Goal: Task Accomplishment & Management: Manage account settings

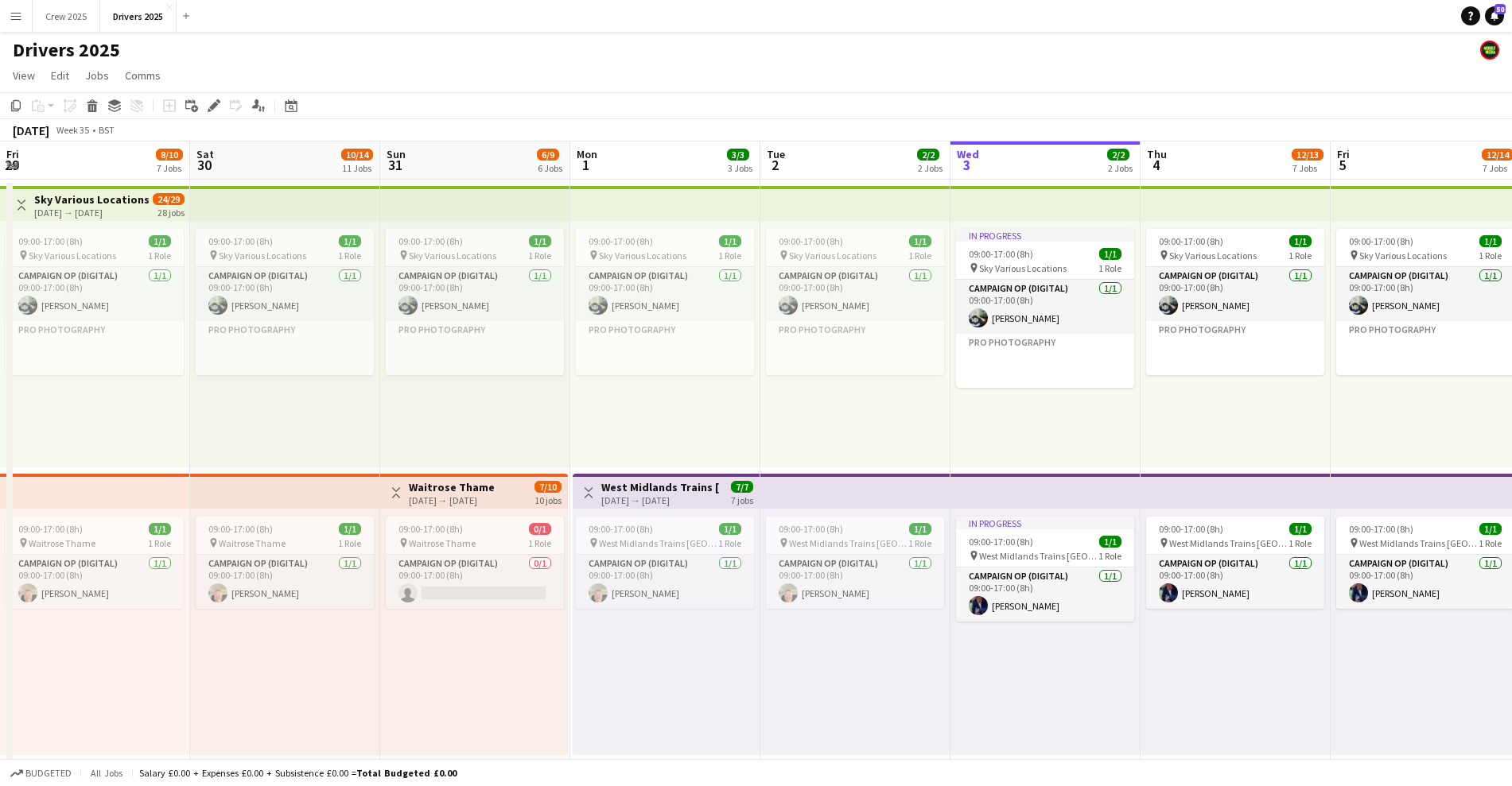
scroll to position [0, 380]
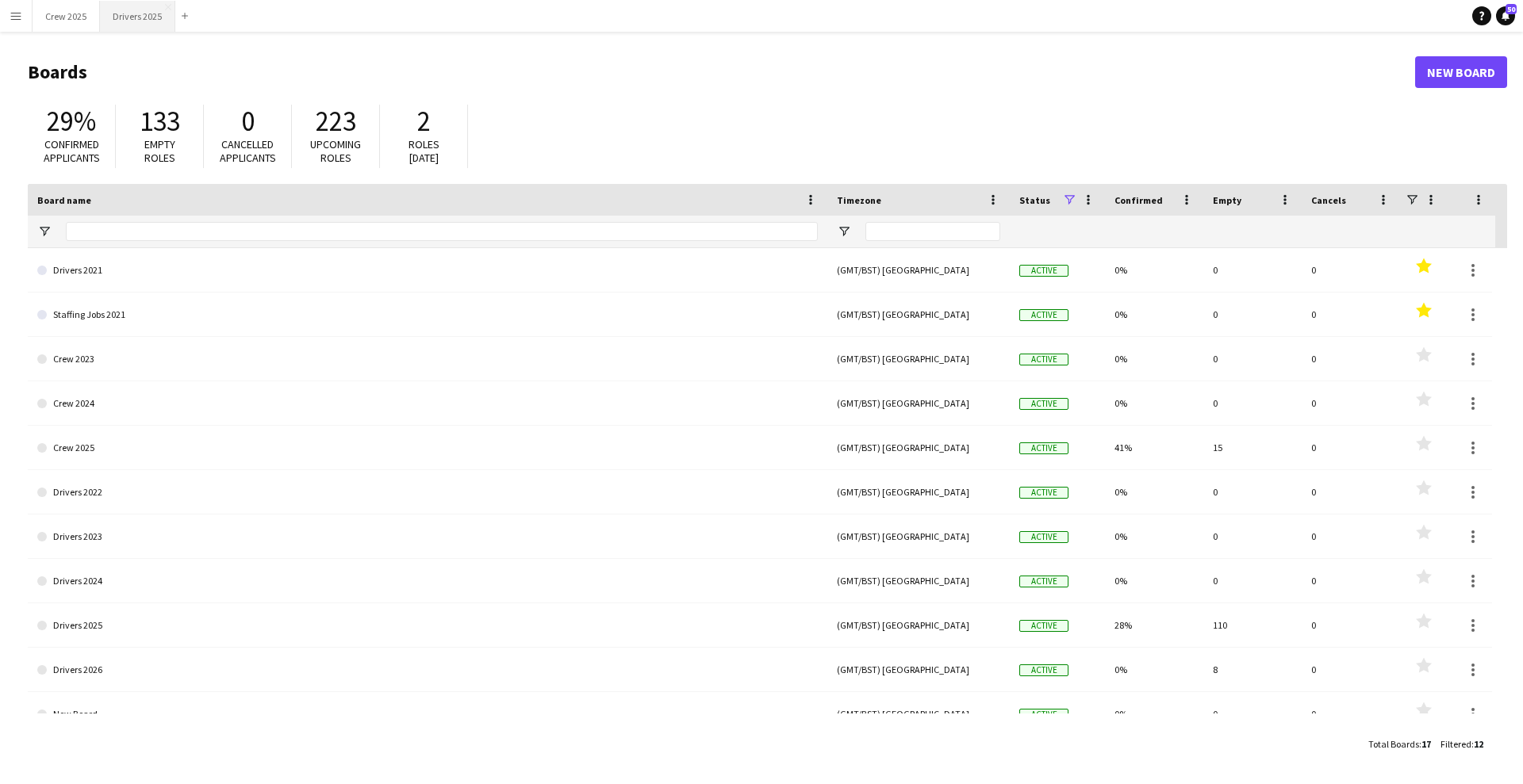
click at [129, 18] on button "Drivers 2025 Close" at bounding box center [137, 16] width 75 height 31
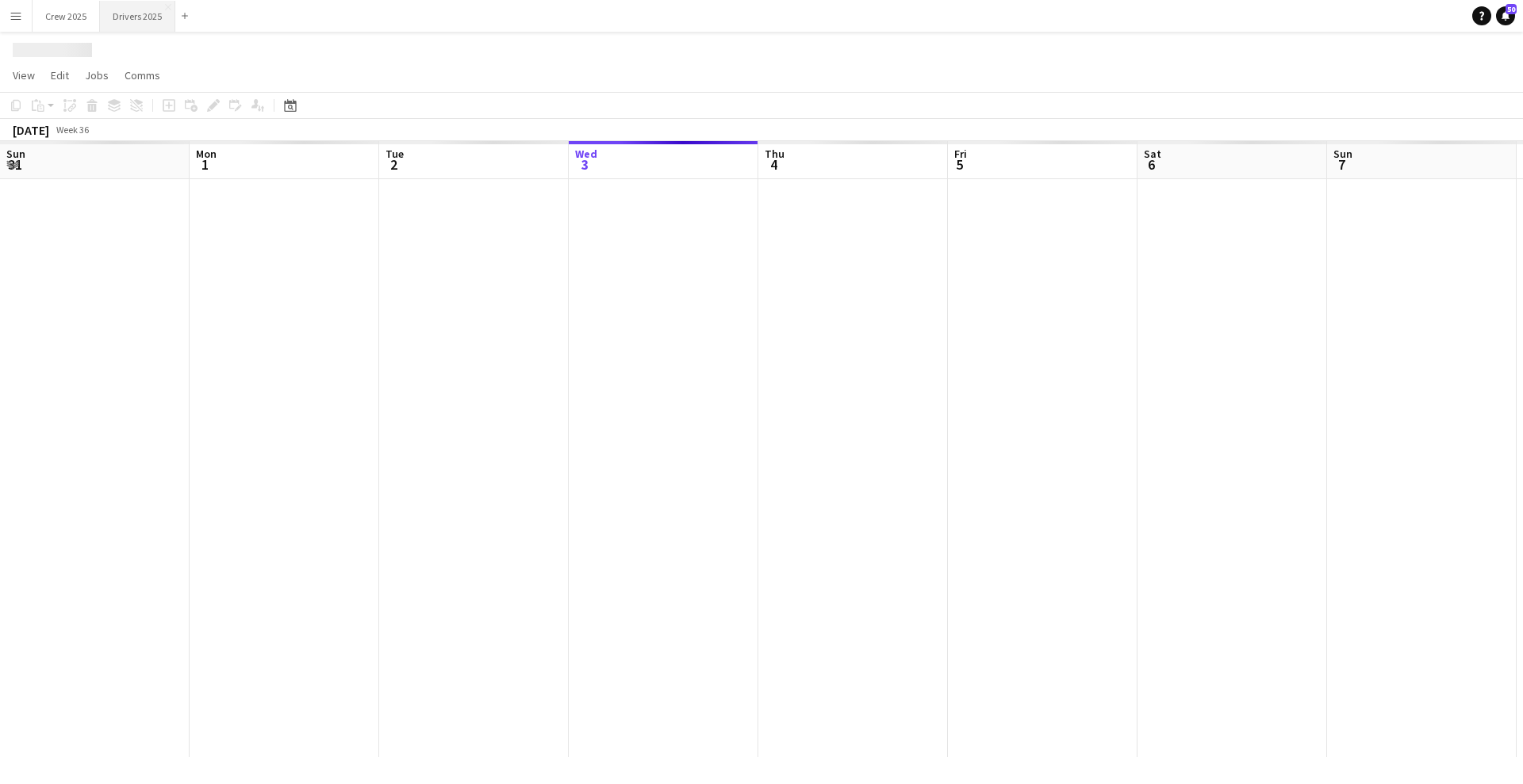
scroll to position [0, 379]
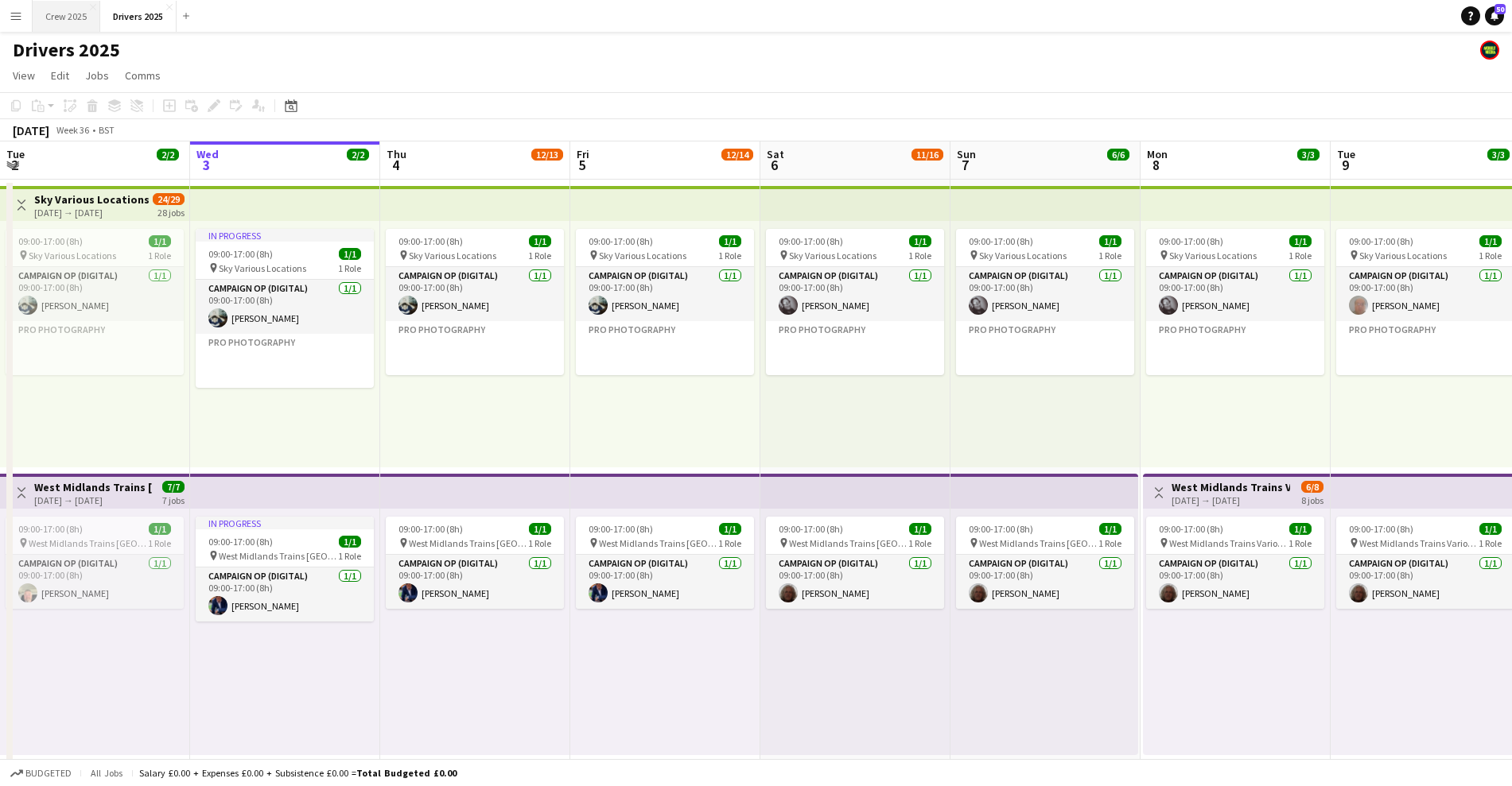
click at [68, 21] on button "Crew 2025 Close" at bounding box center [66, 16] width 67 height 31
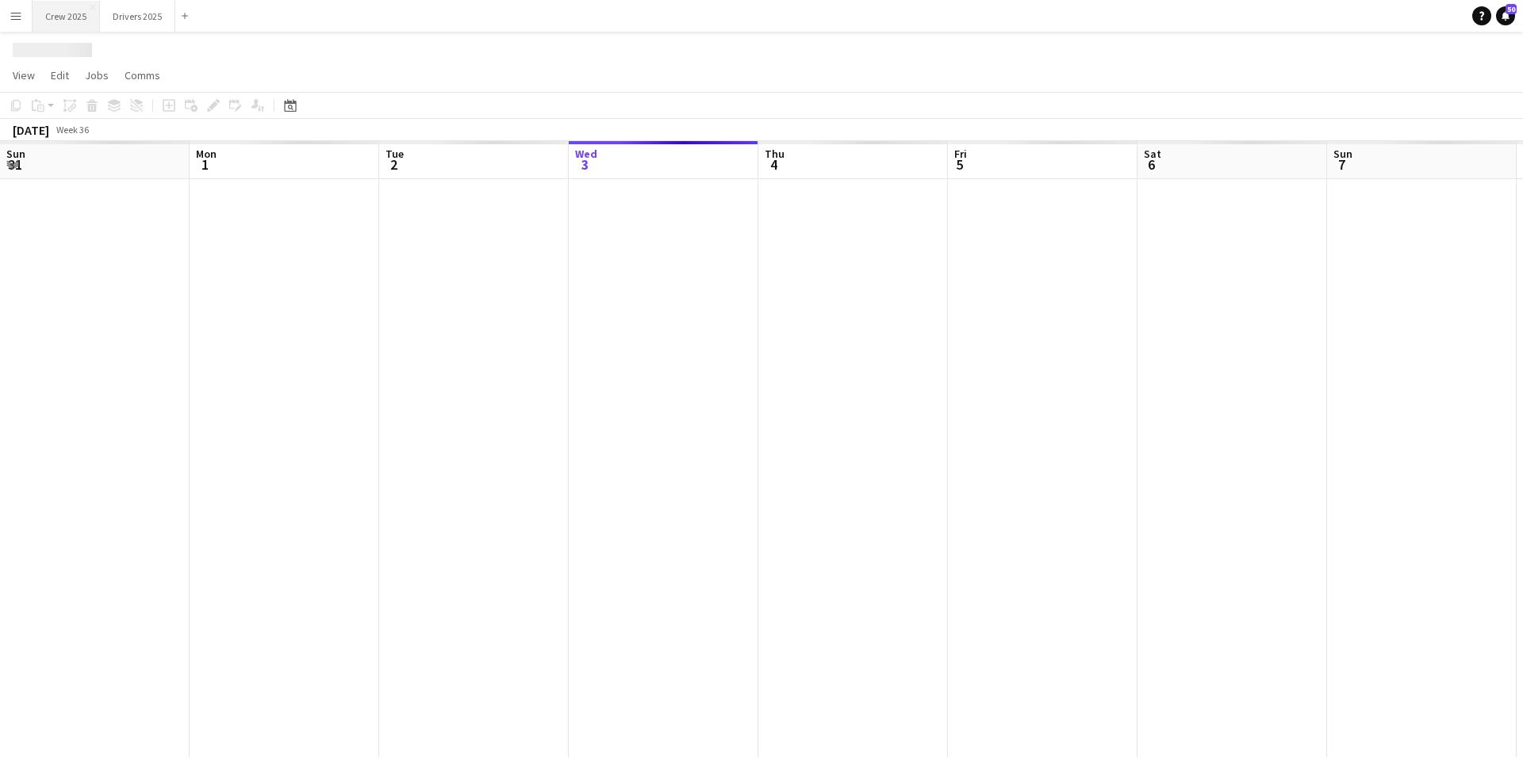
scroll to position [0, 379]
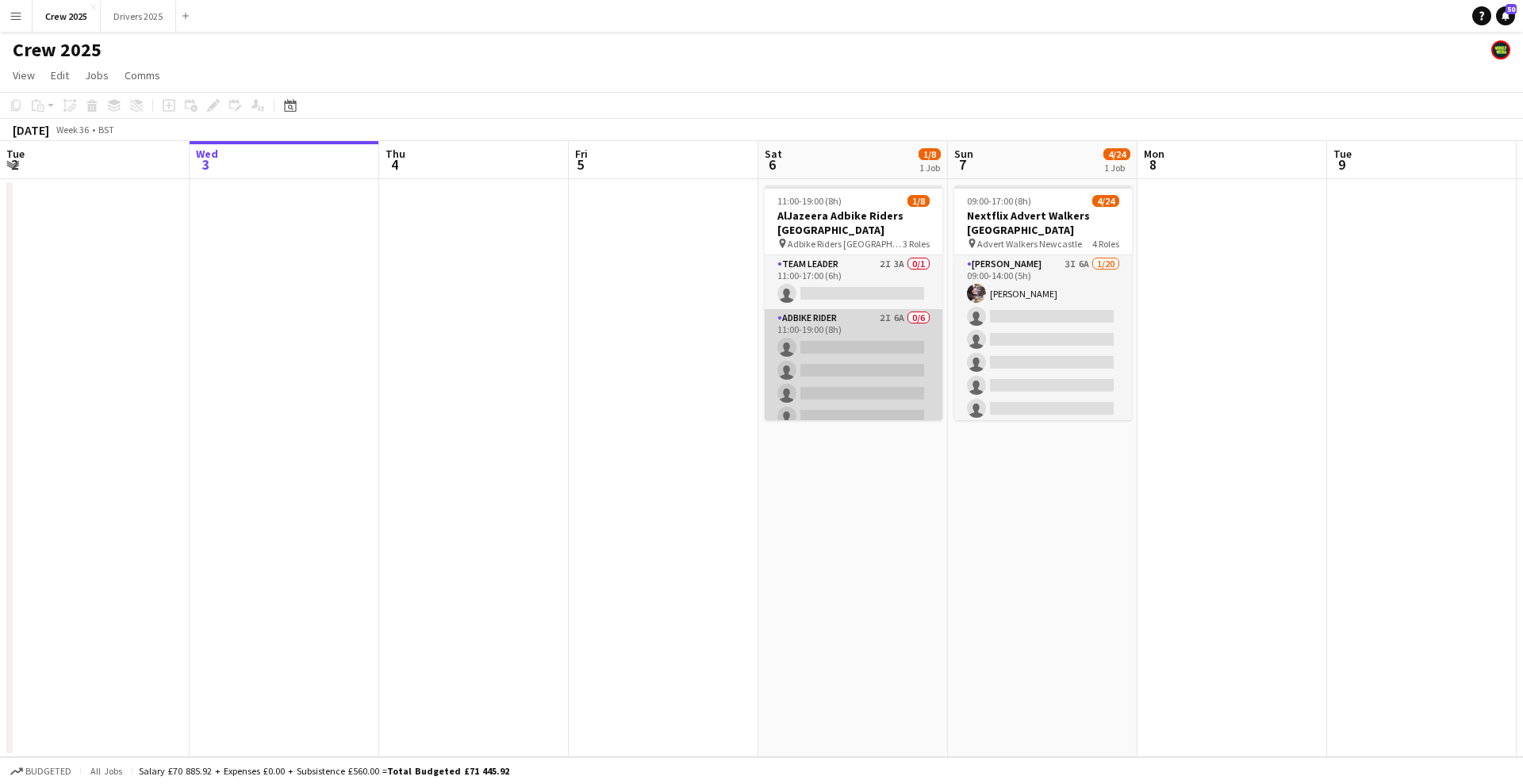
click at [863, 378] on app-card-role "Adbike Rider 2I 6A 0/6 11:00-19:00 (8h) single-neutral-actions single-neutral-a…" at bounding box center [853, 393] width 177 height 168
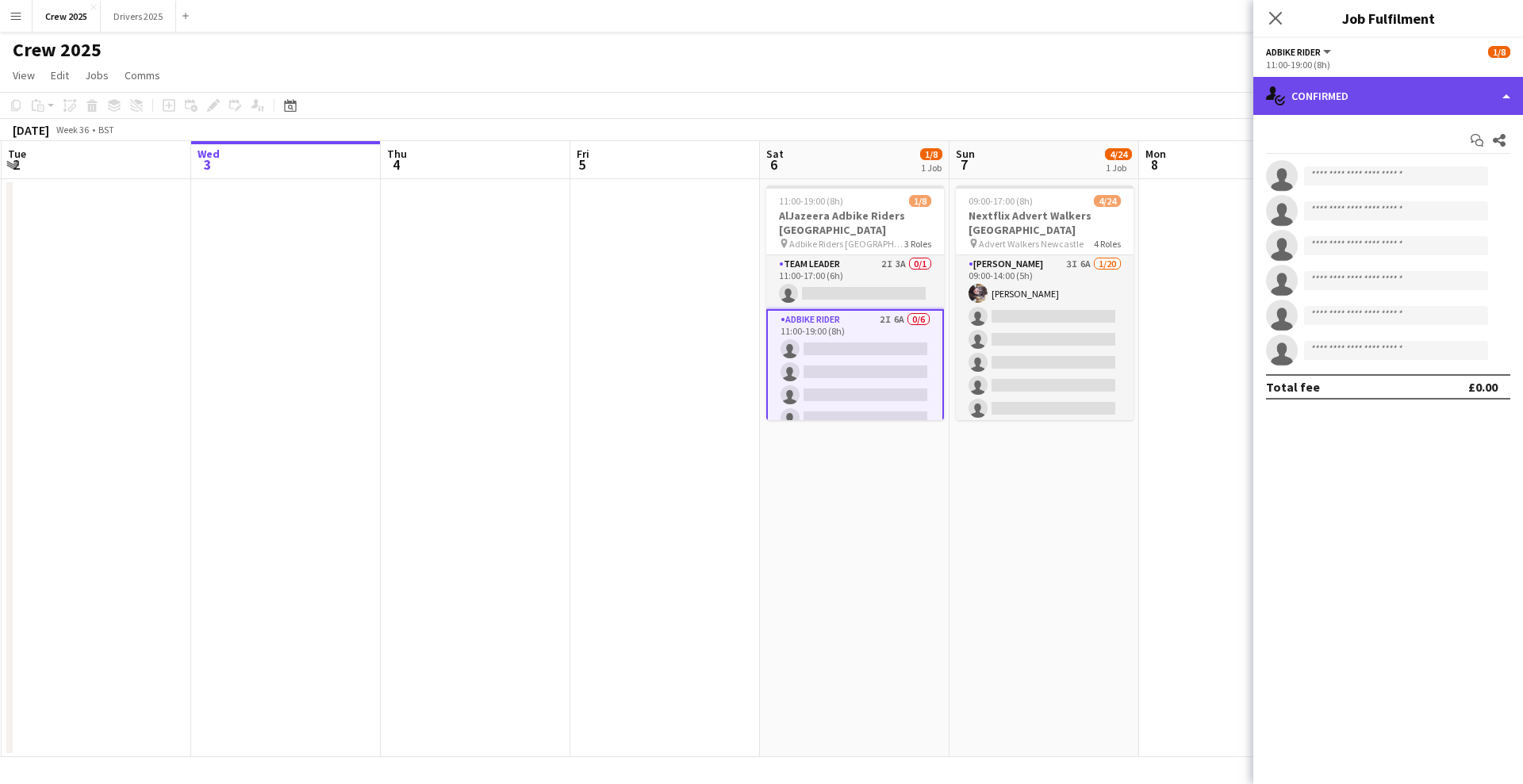
click at [1348, 89] on div "single-neutral-actions-check-2 Confirmed" at bounding box center [1388, 96] width 270 height 38
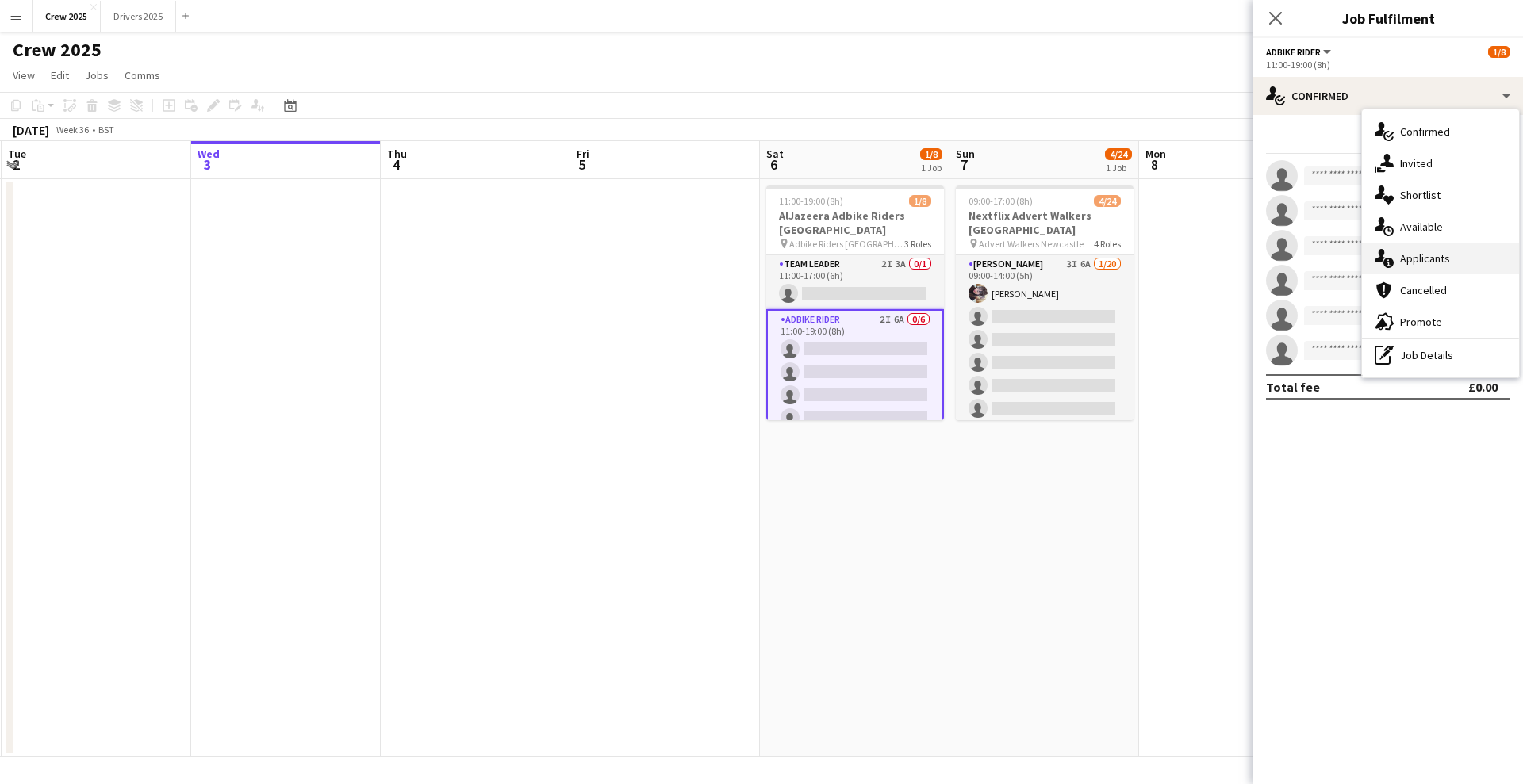
click at [1466, 255] on div "single-neutral-actions-information Applicants" at bounding box center [1440, 258] width 157 height 31
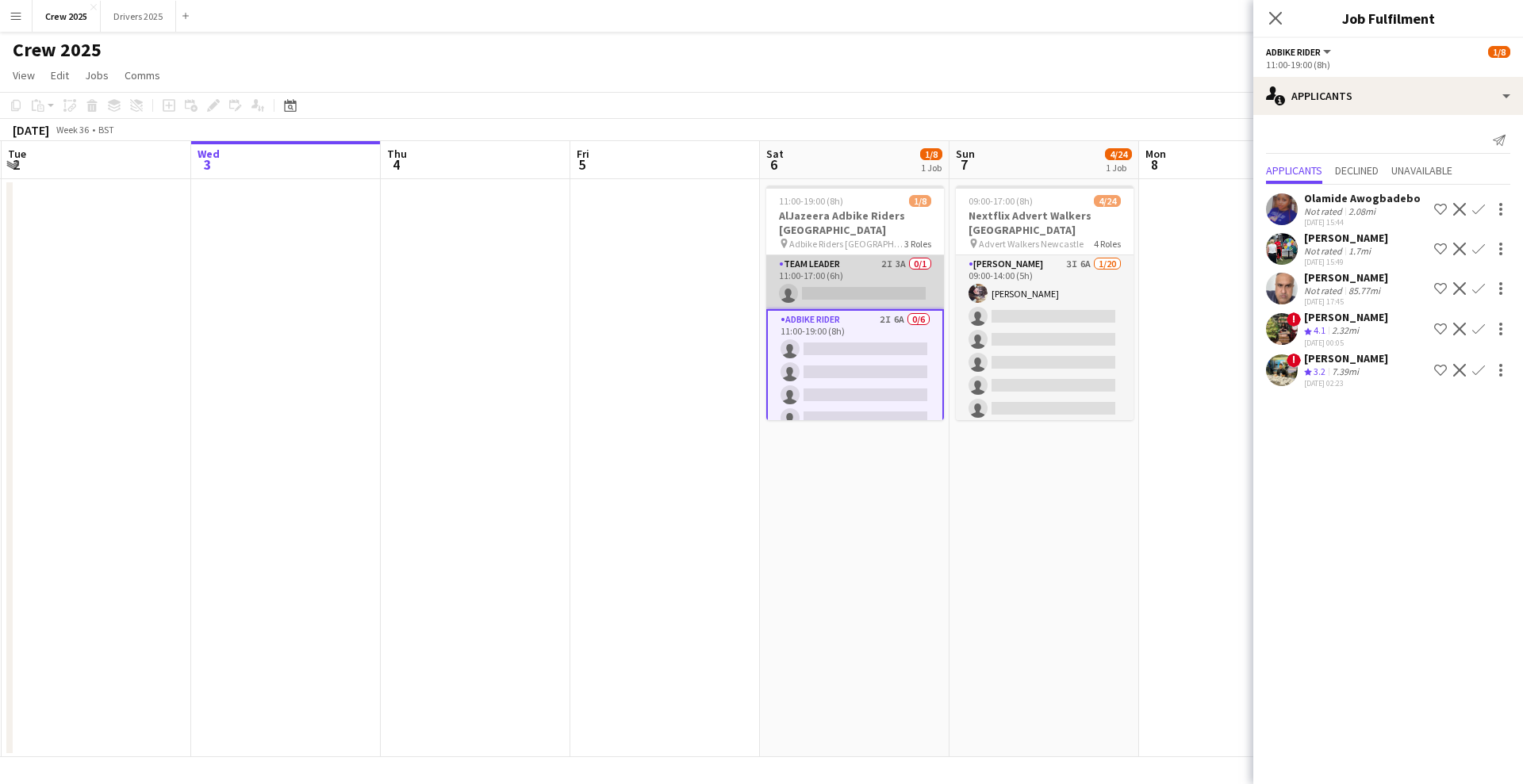
click at [872, 280] on app-card-role "Team Leader 2I 3A 0/1 11:00-17:00 (6h) single-neutral-actions" at bounding box center [854, 282] width 177 height 54
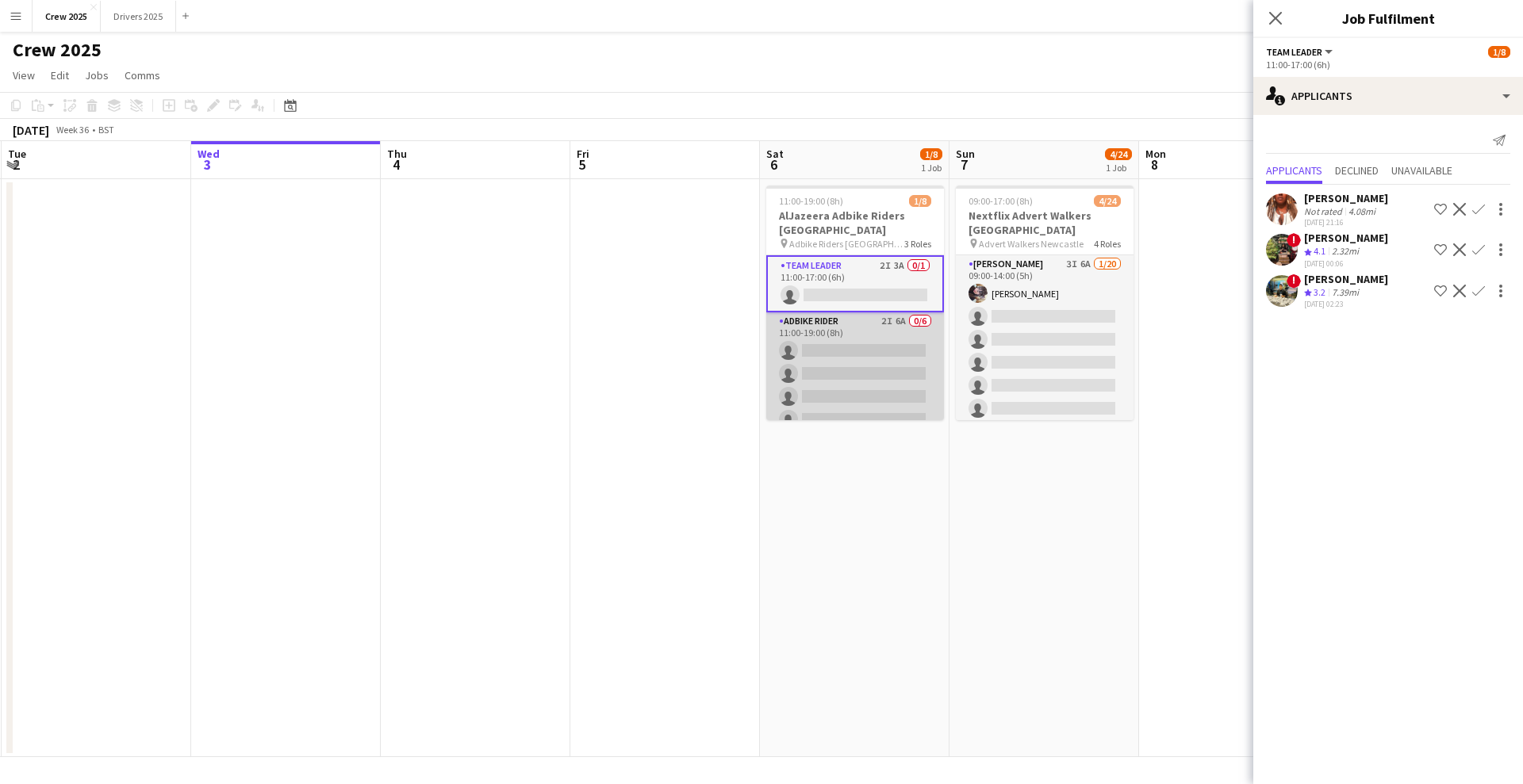
click at [855, 366] on app-card-role "Adbike Rider 2I 6A 0/6 11:00-19:00 (8h) single-neutral-actions single-neutral-a…" at bounding box center [854, 396] width 177 height 168
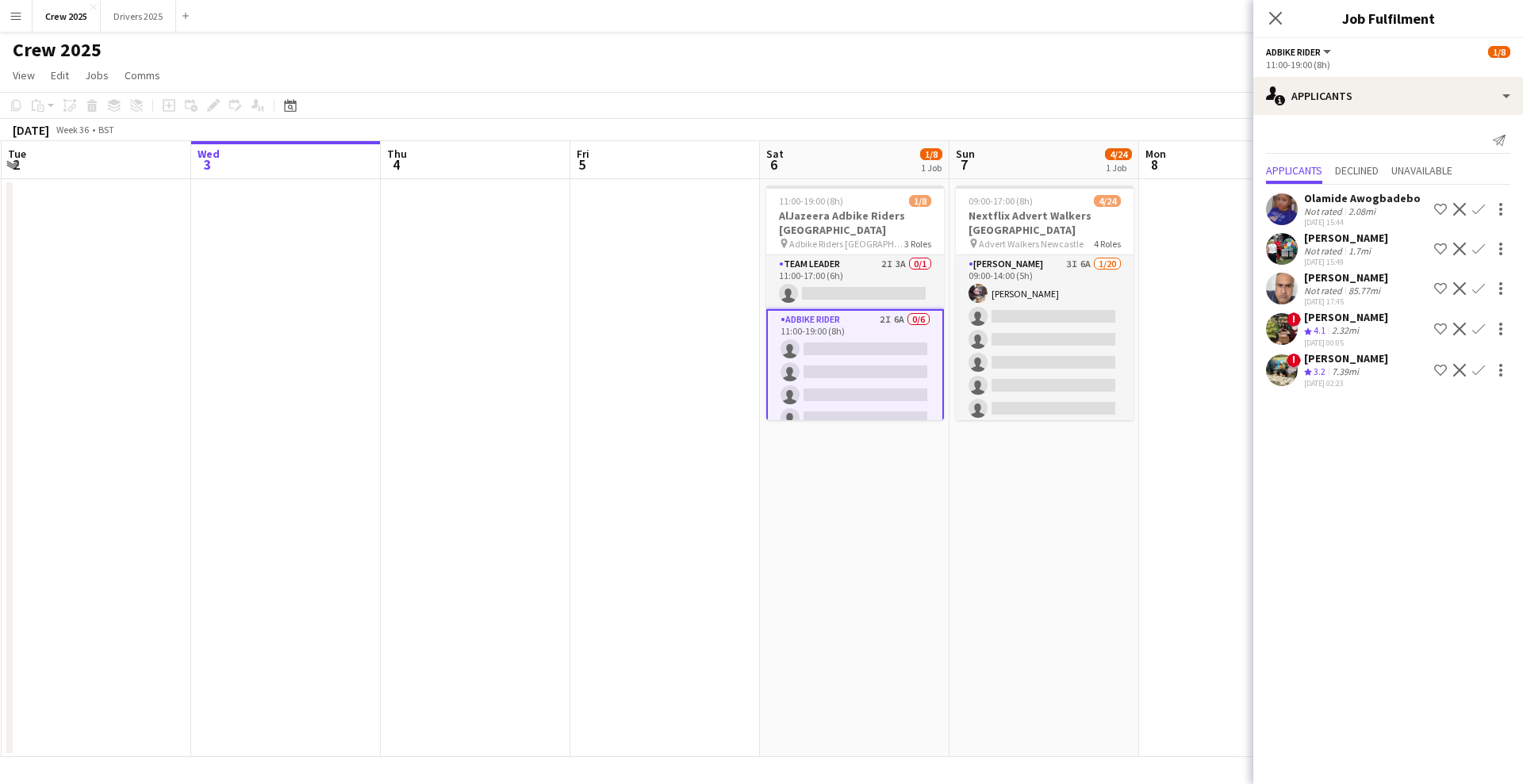
click at [1275, 295] on app-user-avatar at bounding box center [1282, 288] width 31 height 31
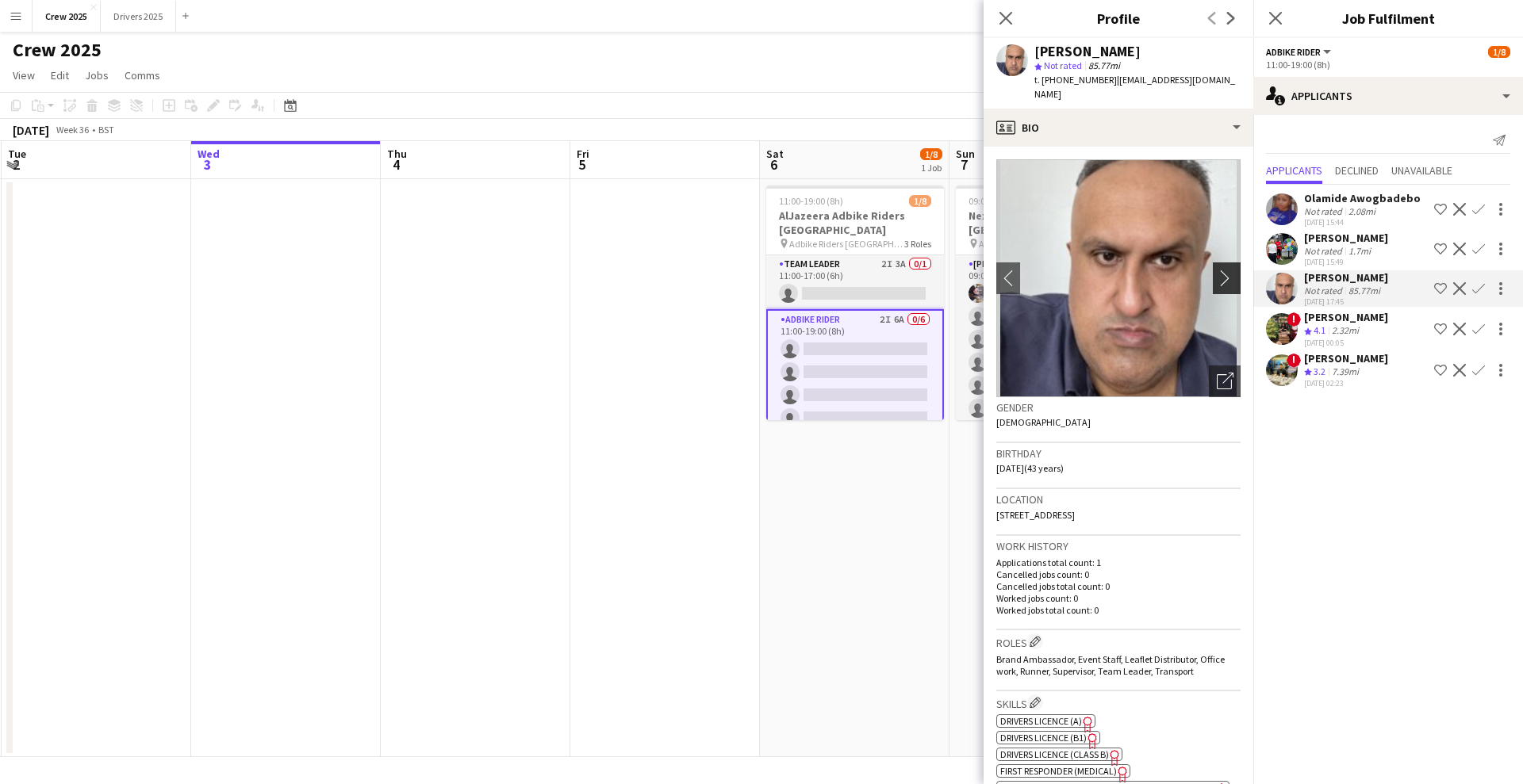
click at [1216, 270] on app-icon "chevron-right" at bounding box center [1229, 278] width 24 height 17
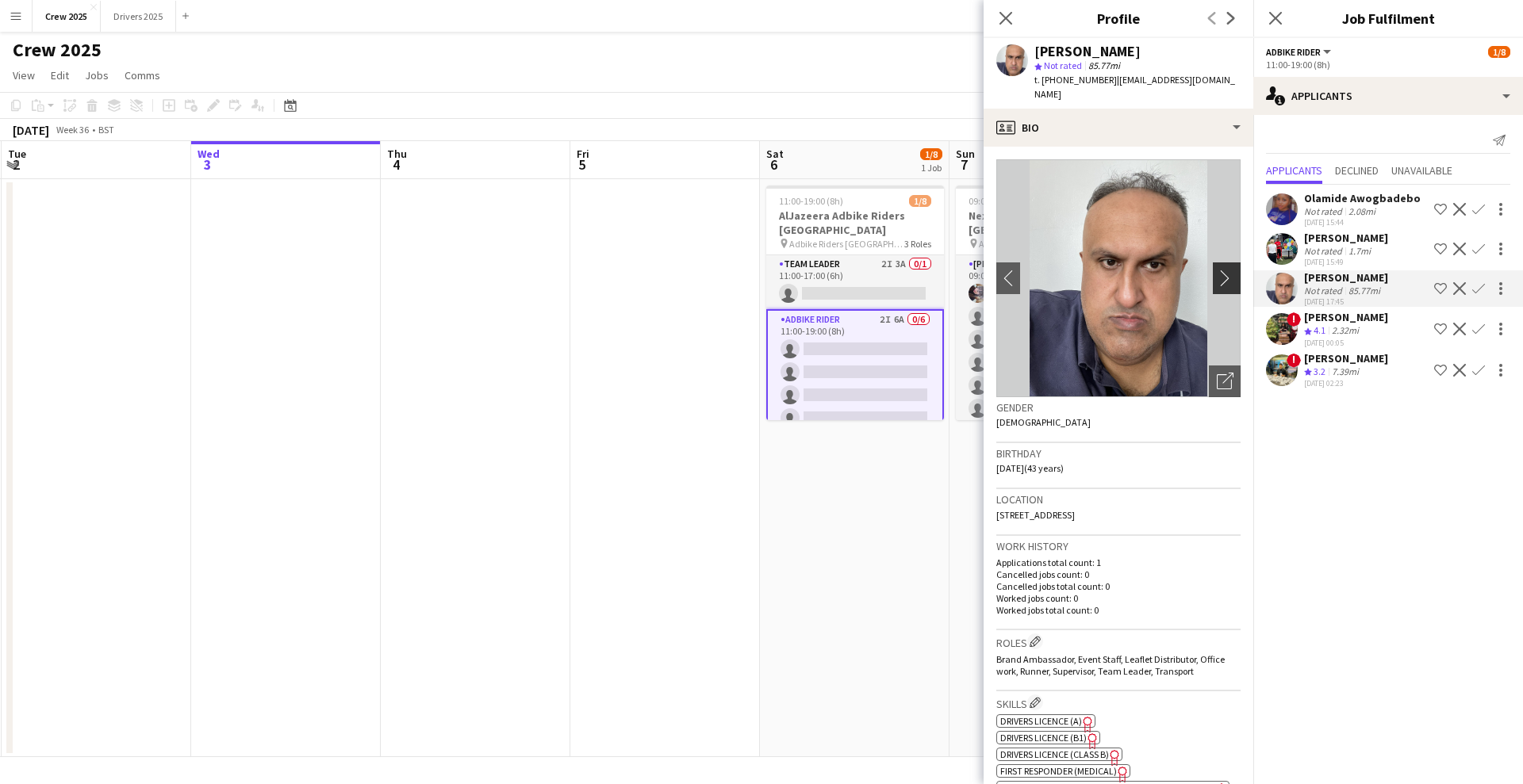
click at [1216, 270] on app-icon "chevron-right" at bounding box center [1229, 278] width 24 height 17
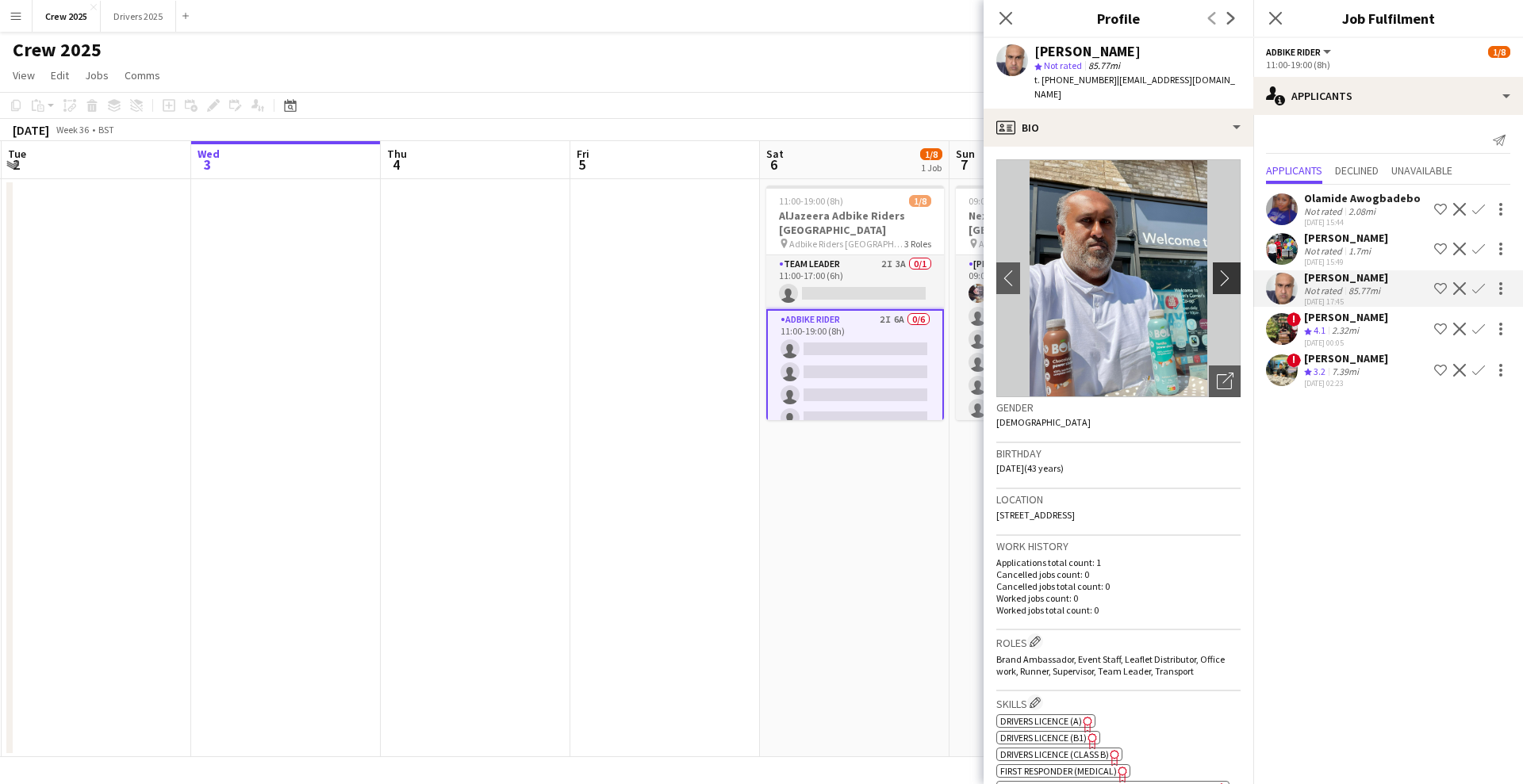
click at [1216, 270] on app-icon "chevron-right" at bounding box center [1229, 278] width 24 height 17
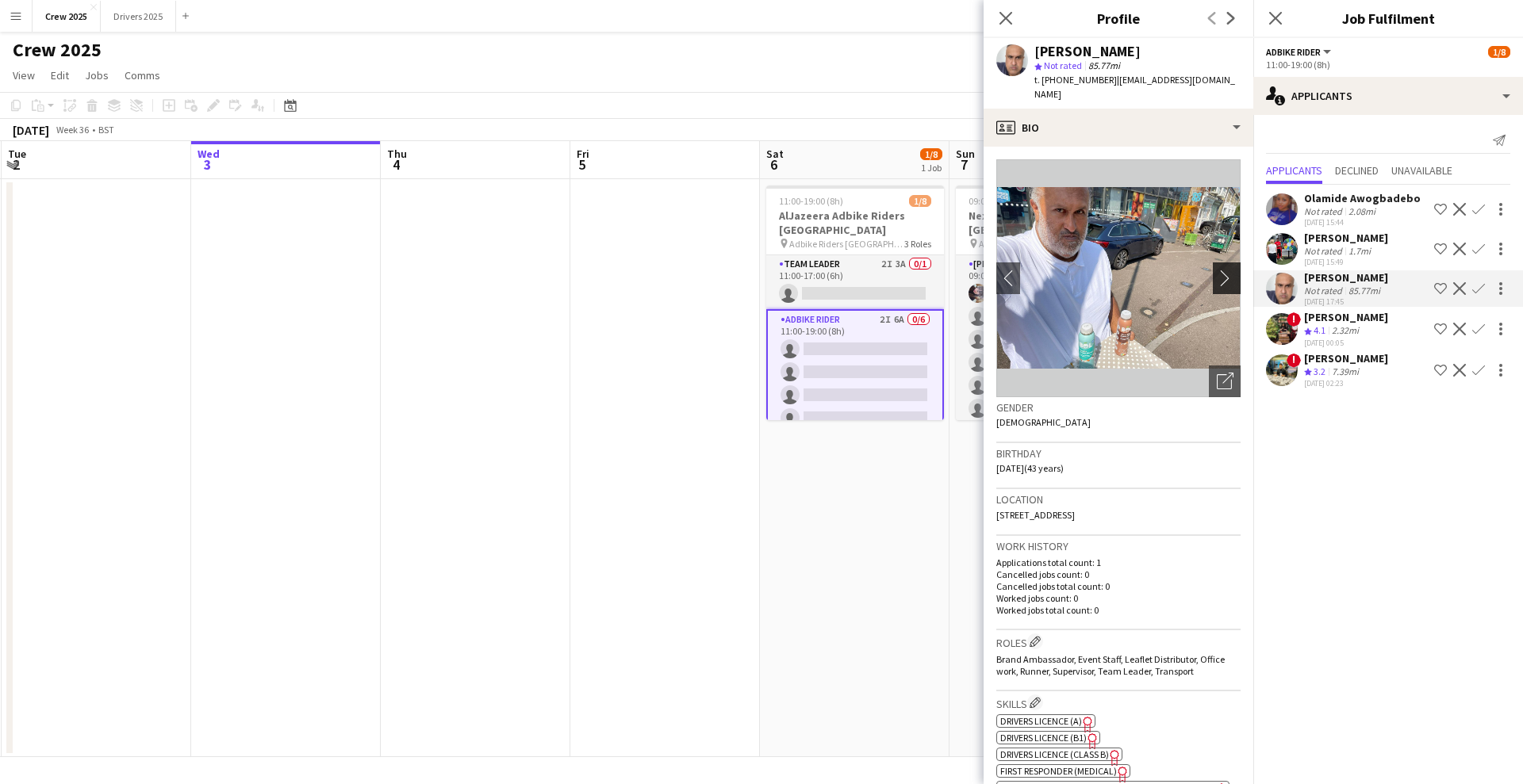
click at [1216, 270] on app-icon "chevron-right" at bounding box center [1229, 278] width 24 height 17
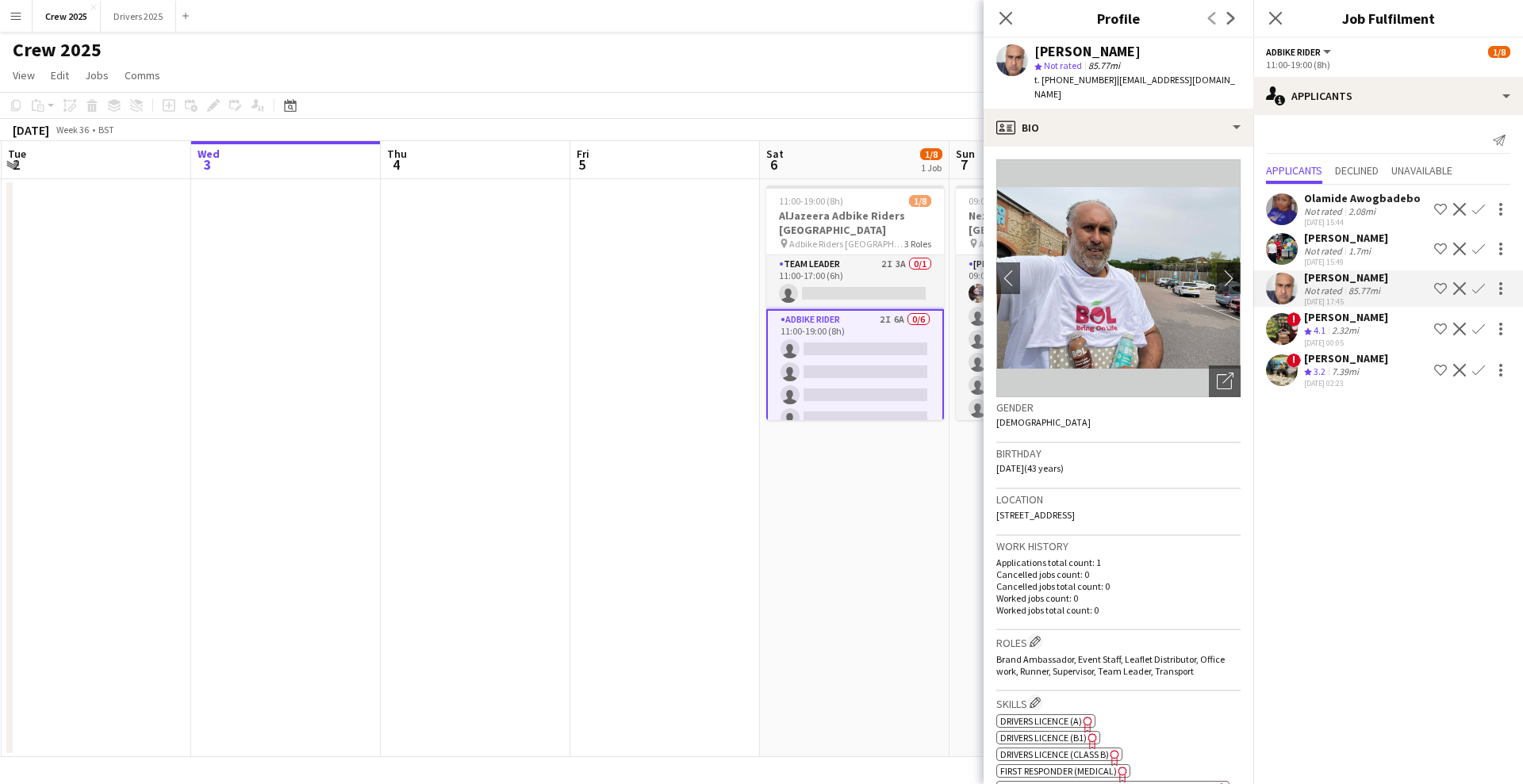
click at [763, 548] on app-date-cell "11:00-19:00 (8h) 1/8 AlJazeera Adbike Riders London pin Adbike Riders London 3 …" at bounding box center [854, 468] width 190 height 578
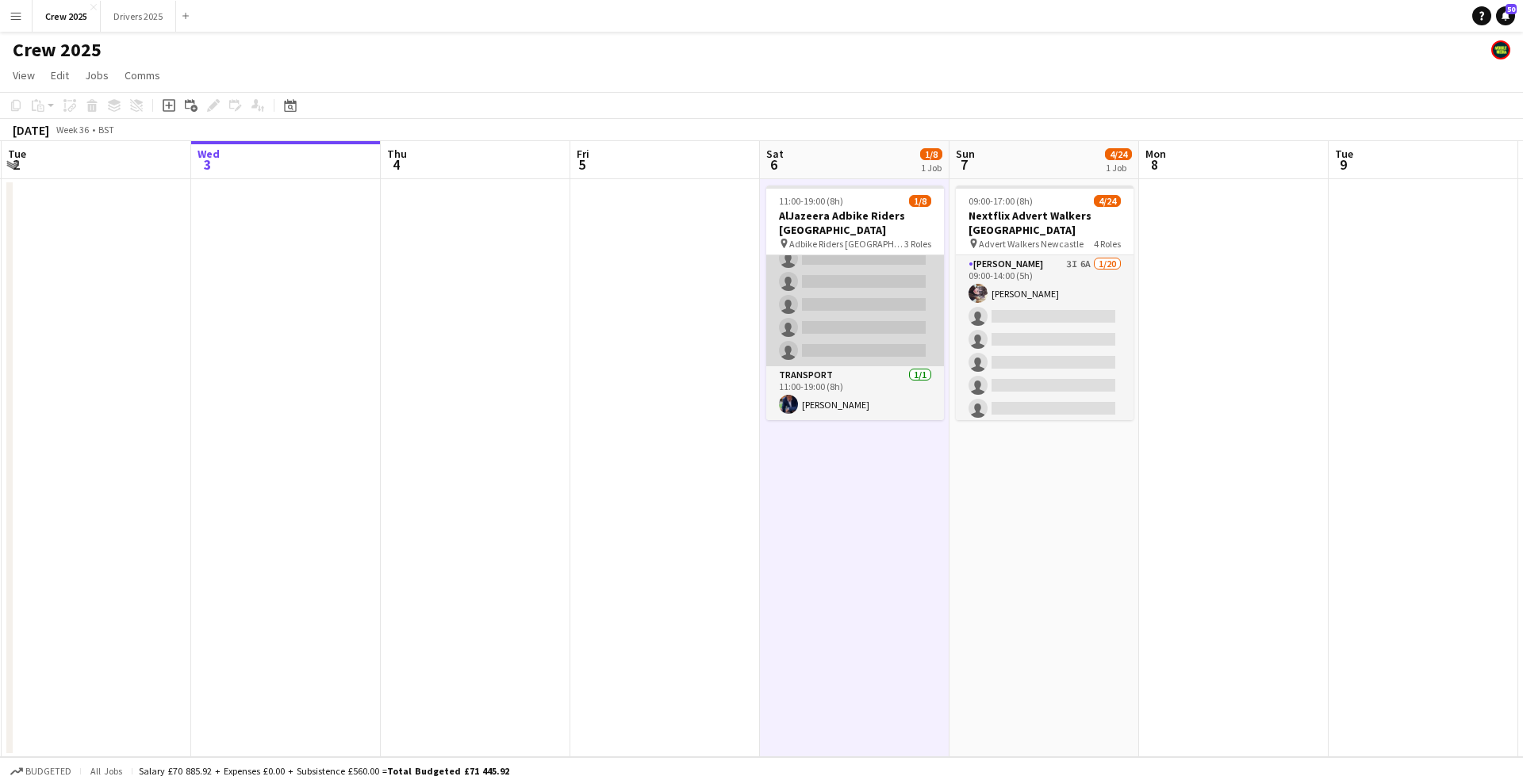
scroll to position [0, 0]
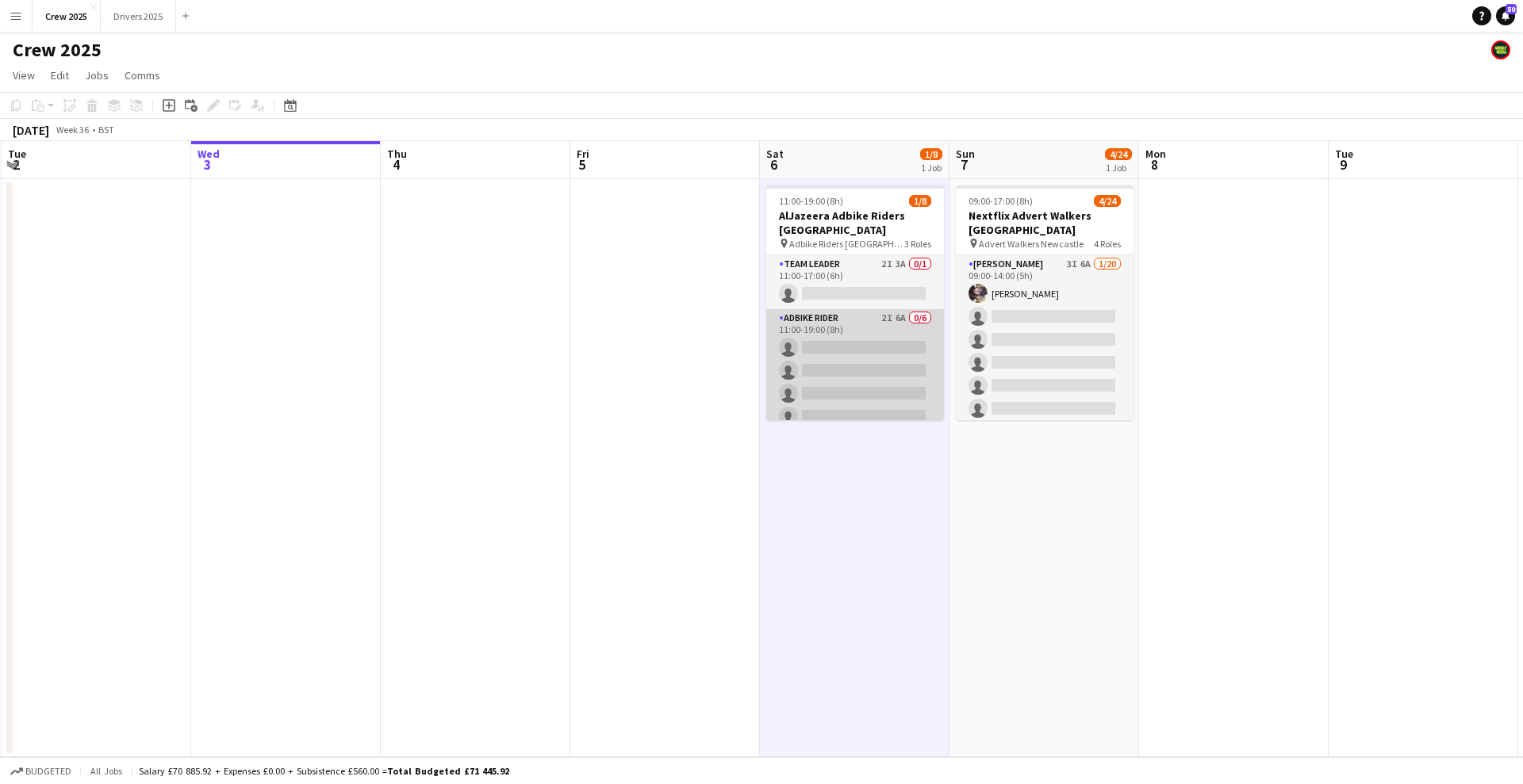
click at [852, 375] on app-card-role "Adbike Rider 2I 6A 0/6 11:00-19:00 (8h) single-neutral-actions single-neutral-a…" at bounding box center [854, 393] width 177 height 168
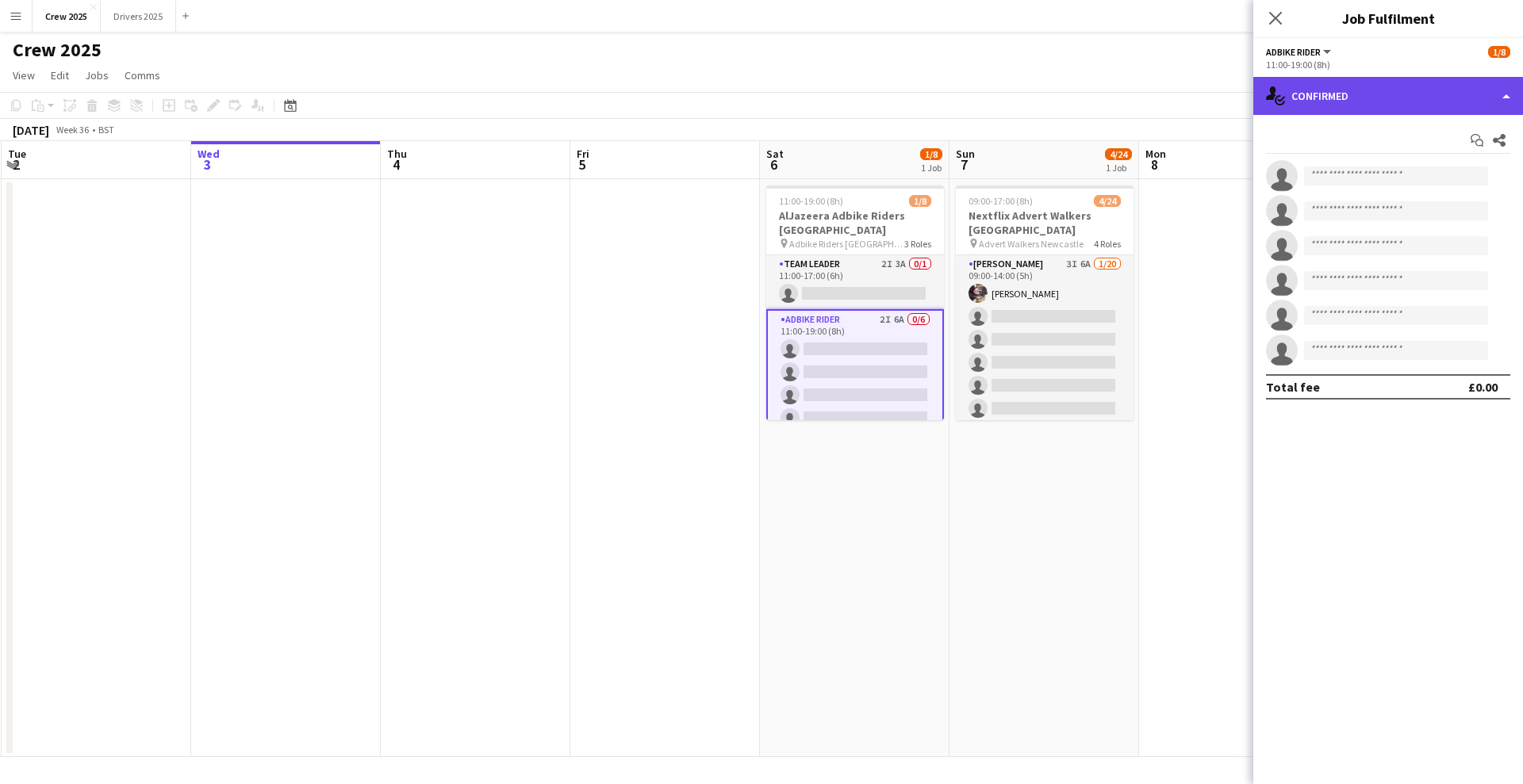
click at [1333, 101] on div "single-neutral-actions-check-2 Confirmed" at bounding box center [1388, 96] width 270 height 38
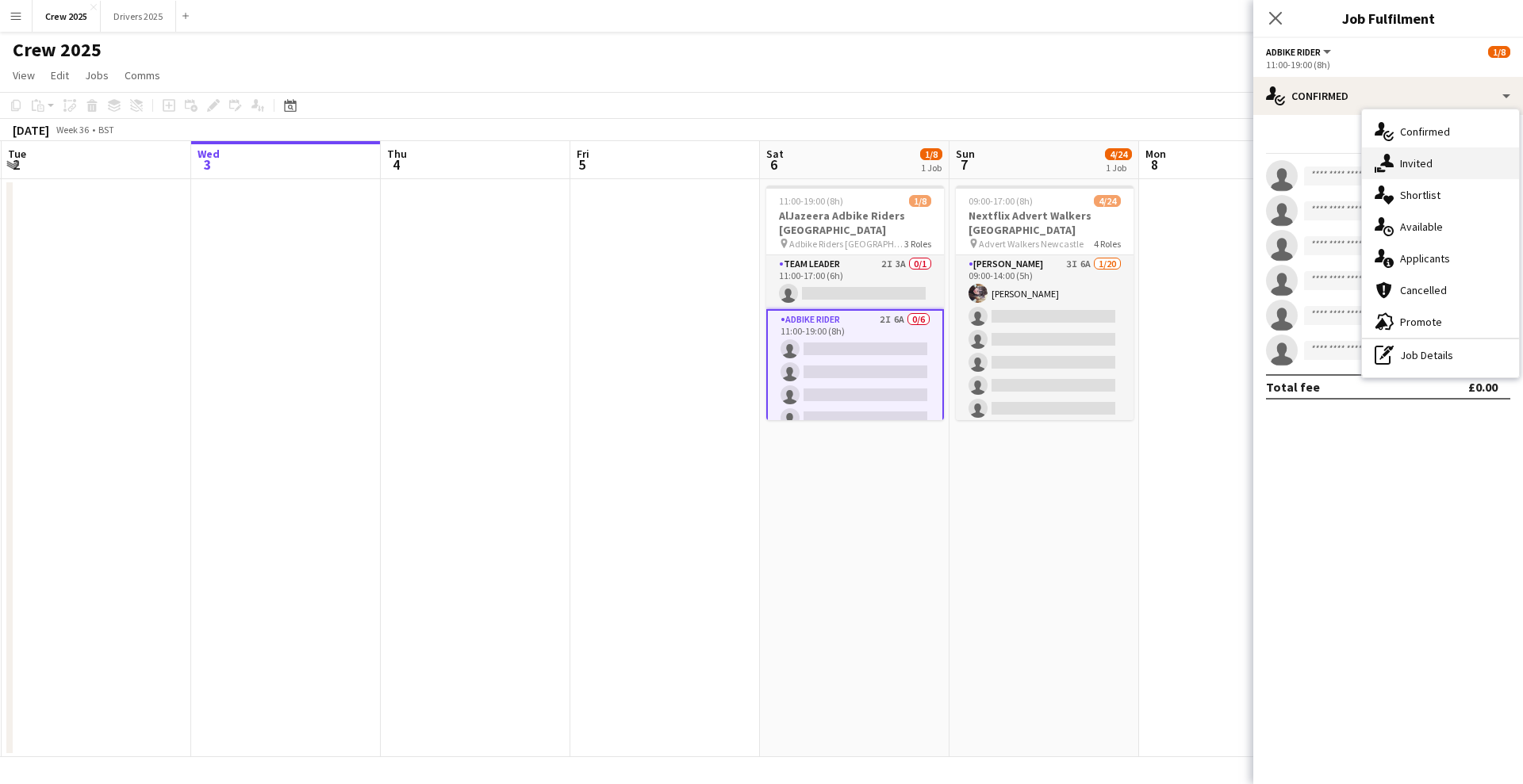
click at [1389, 165] on icon at bounding box center [1386, 160] width 13 height 13
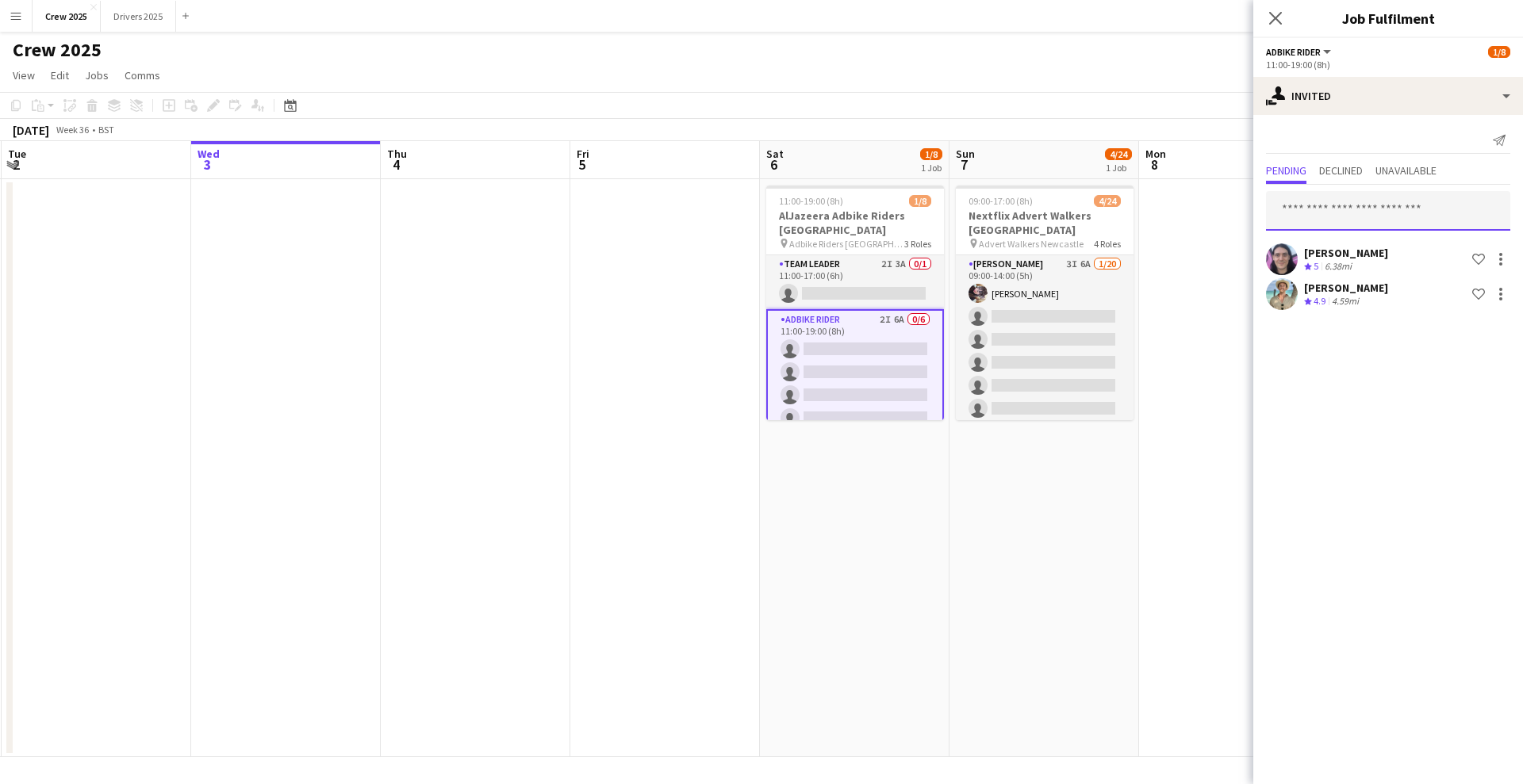
click at [1334, 212] on input "text" at bounding box center [1389, 210] width 245 height 39
click at [1371, 216] on input "text" at bounding box center [1389, 210] width 245 height 39
click at [1340, 219] on input "*" at bounding box center [1389, 210] width 245 height 39
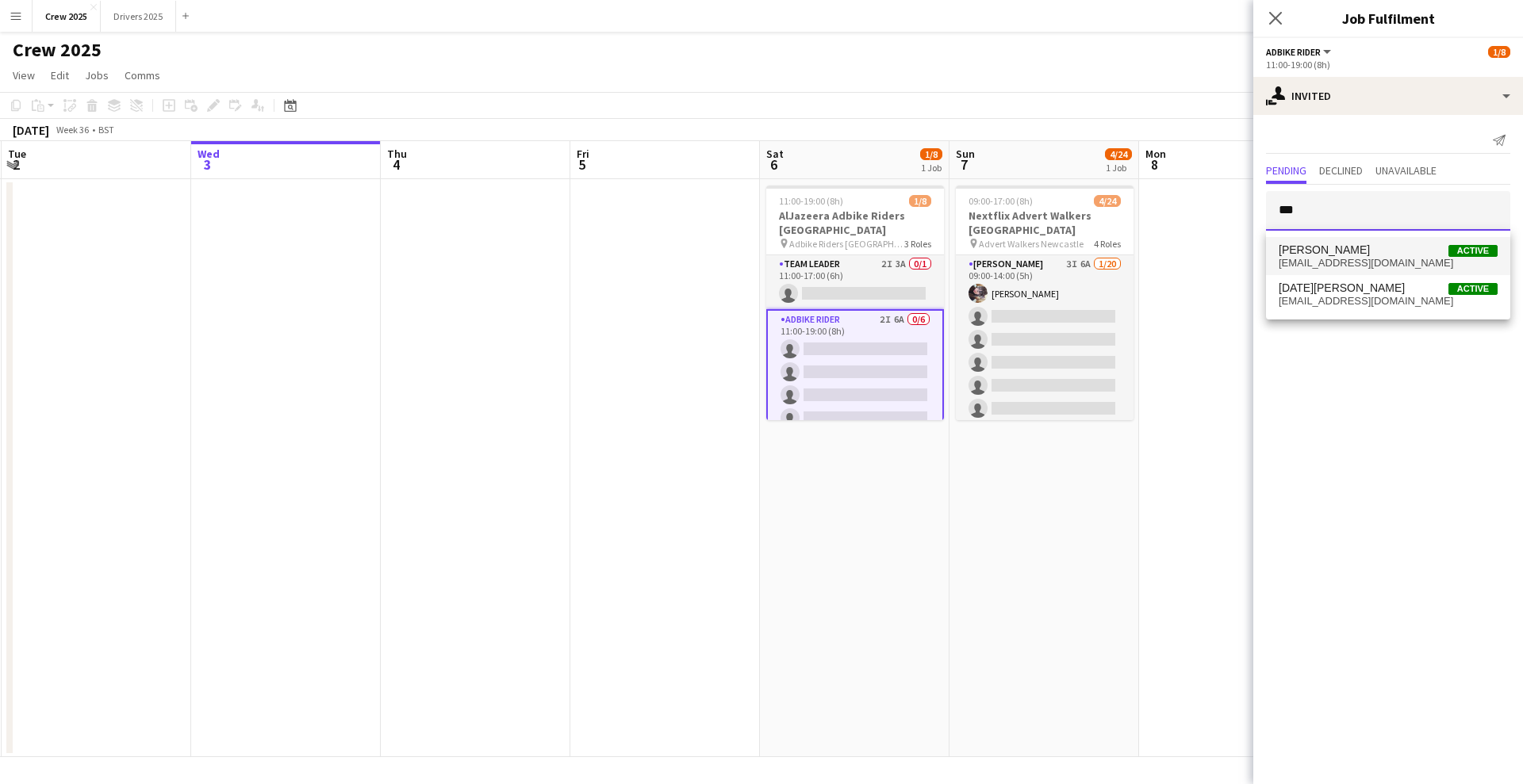
type input "***"
click at [1397, 252] on span "[PERSON_NAME] Active" at bounding box center [1388, 250] width 219 height 13
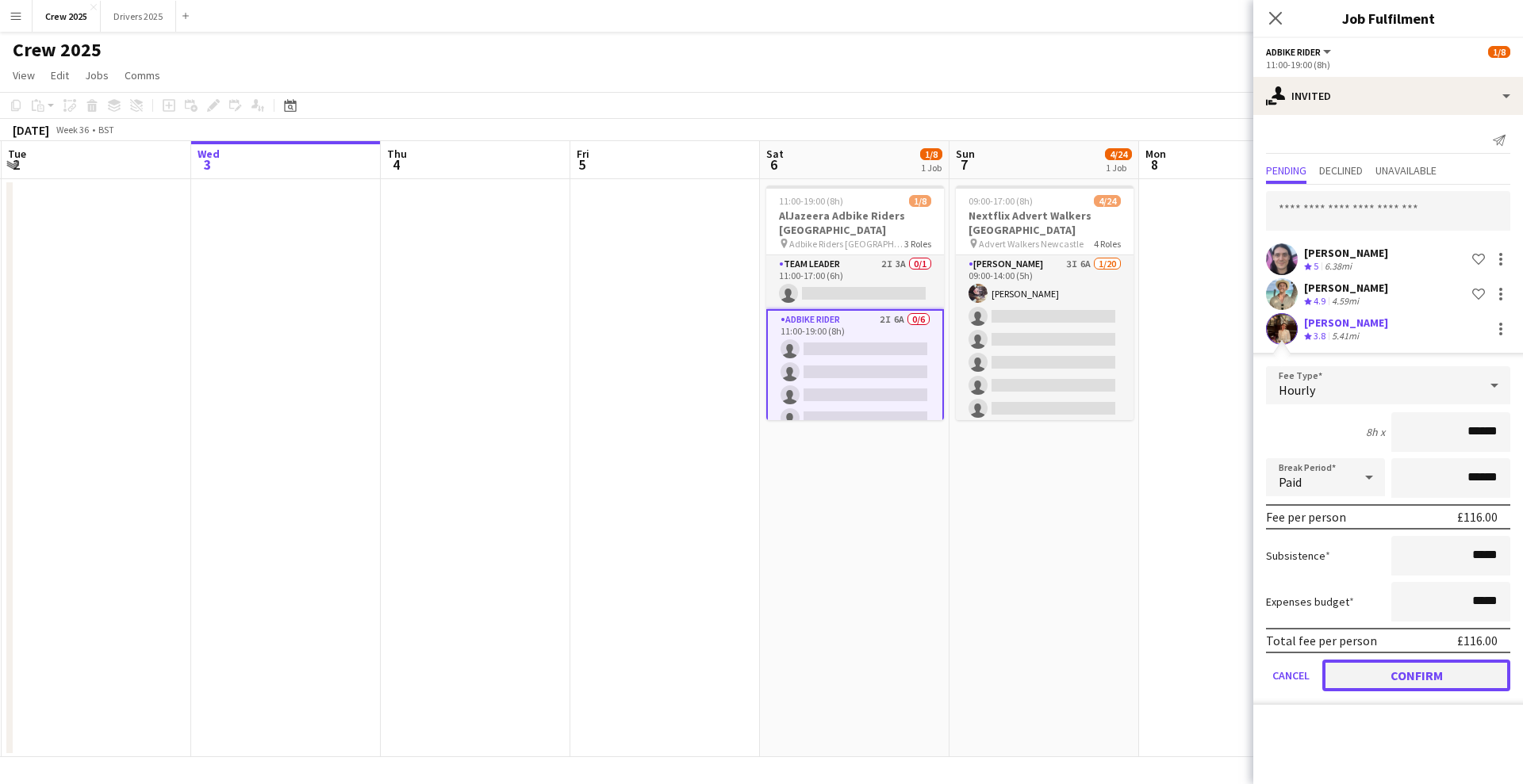
click at [1438, 685] on button "Confirm" at bounding box center [1416, 676] width 188 height 31
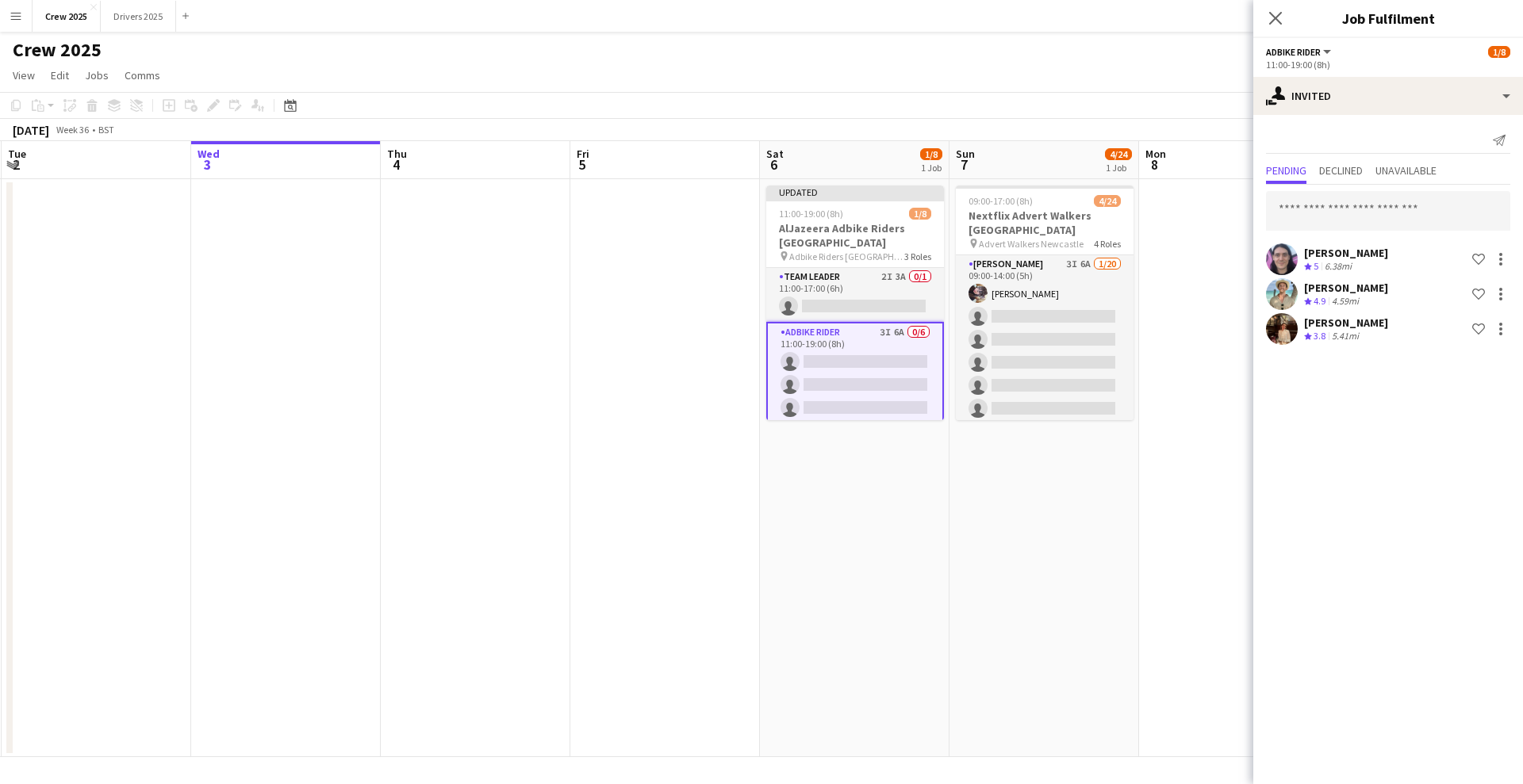
click at [974, 488] on app-date-cell "09:00-17:00 (8h) 4/24 Nextflix Advert Walkers Newcastle pin Advert Walkers Newc…" at bounding box center [1044, 468] width 190 height 578
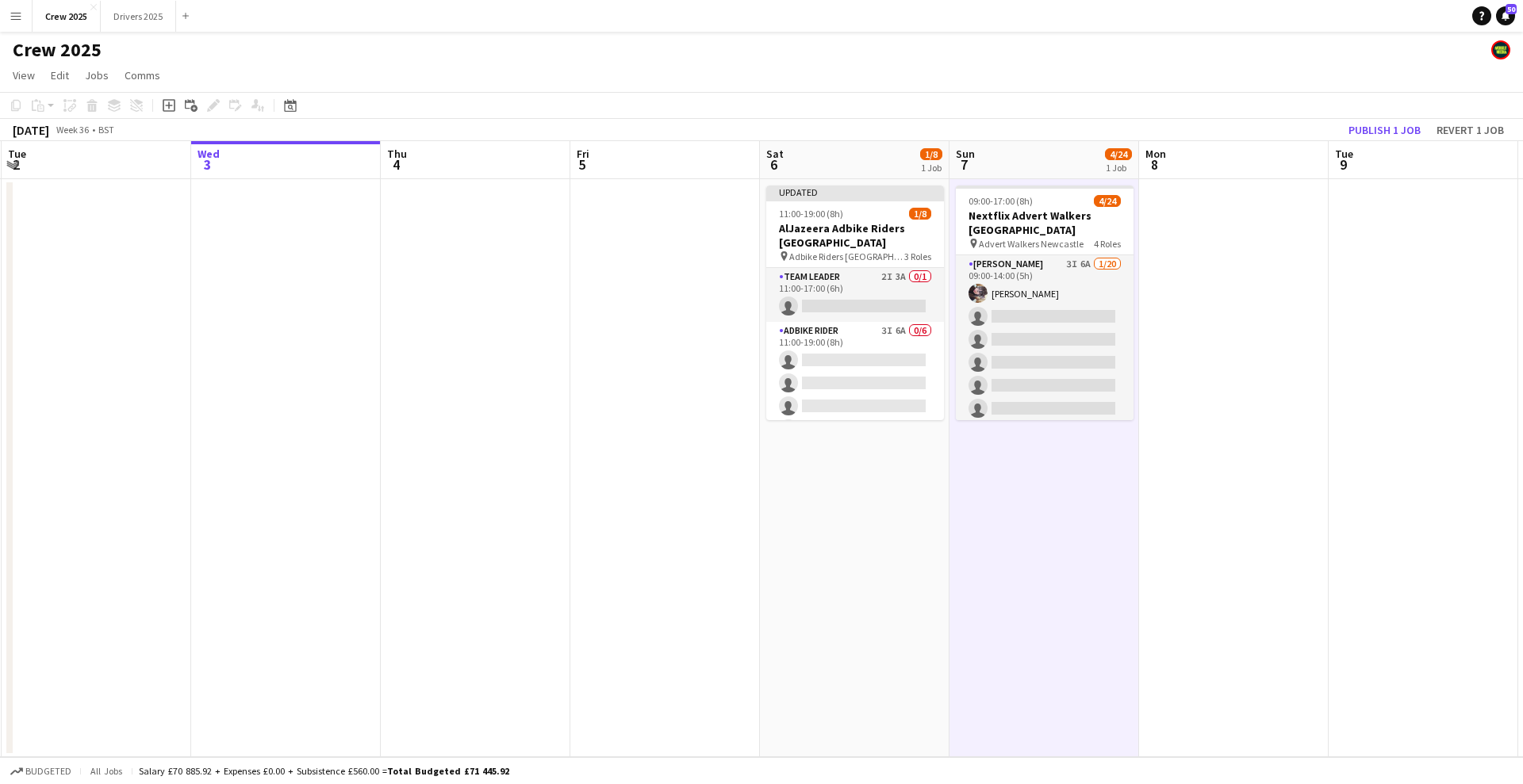
click at [853, 161] on app-board-header-date "Sat 6 1/8 1 Job" at bounding box center [854, 161] width 190 height 38
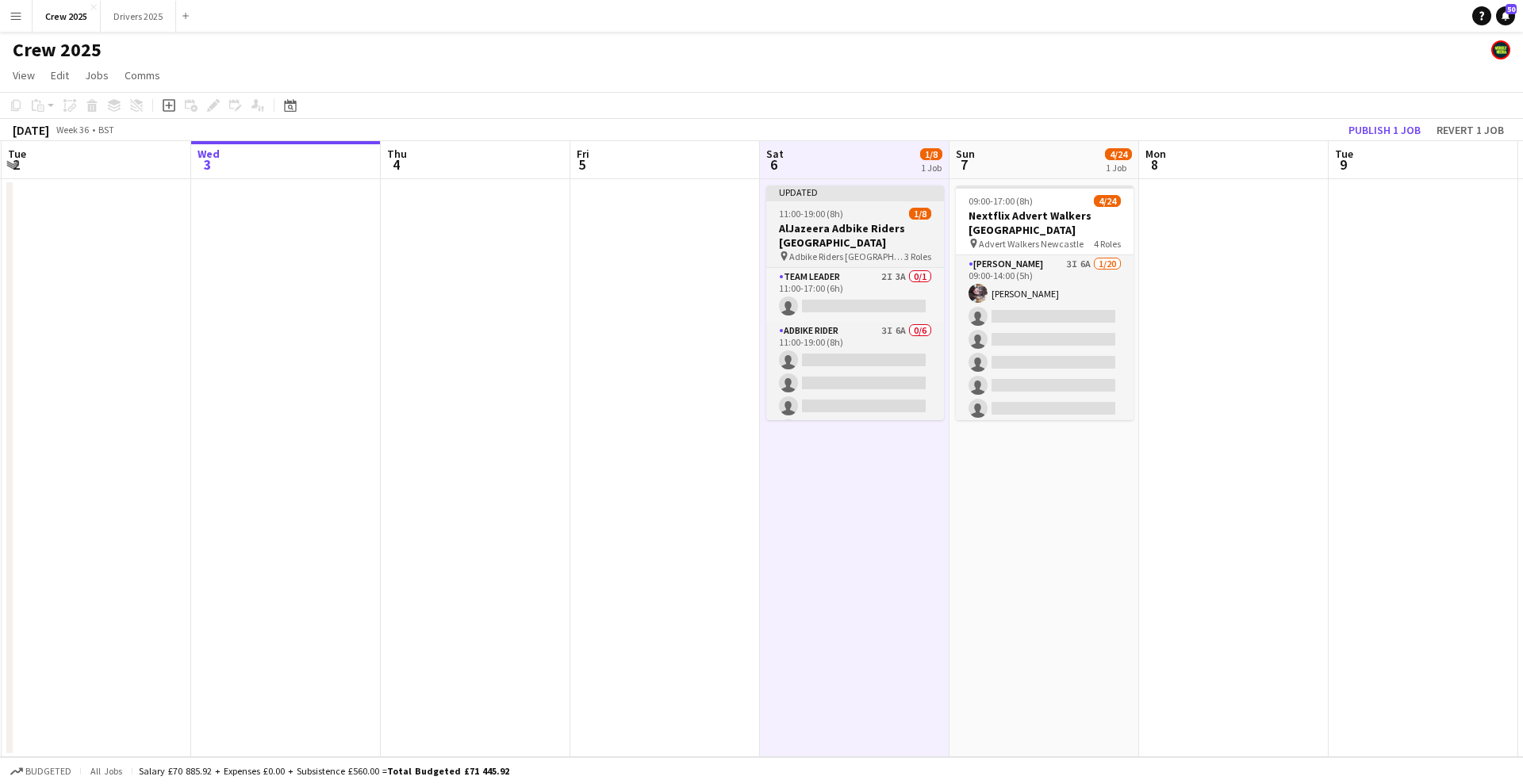
click at [845, 208] on div "11:00-19:00 (8h) 1/8" at bounding box center [854, 214] width 177 height 12
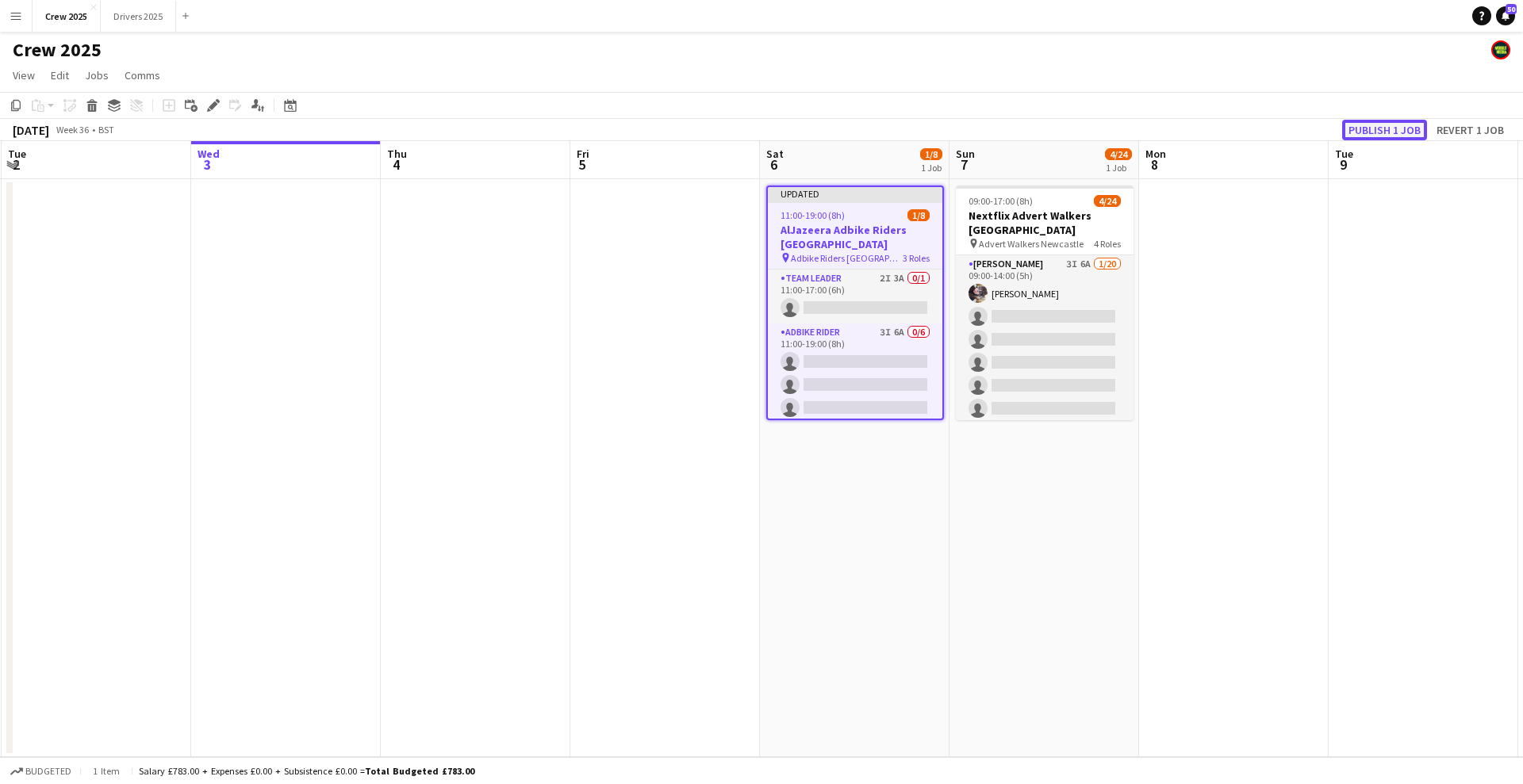
click at [1384, 124] on button "Publish 1 job" at bounding box center [1384, 130] width 85 height 21
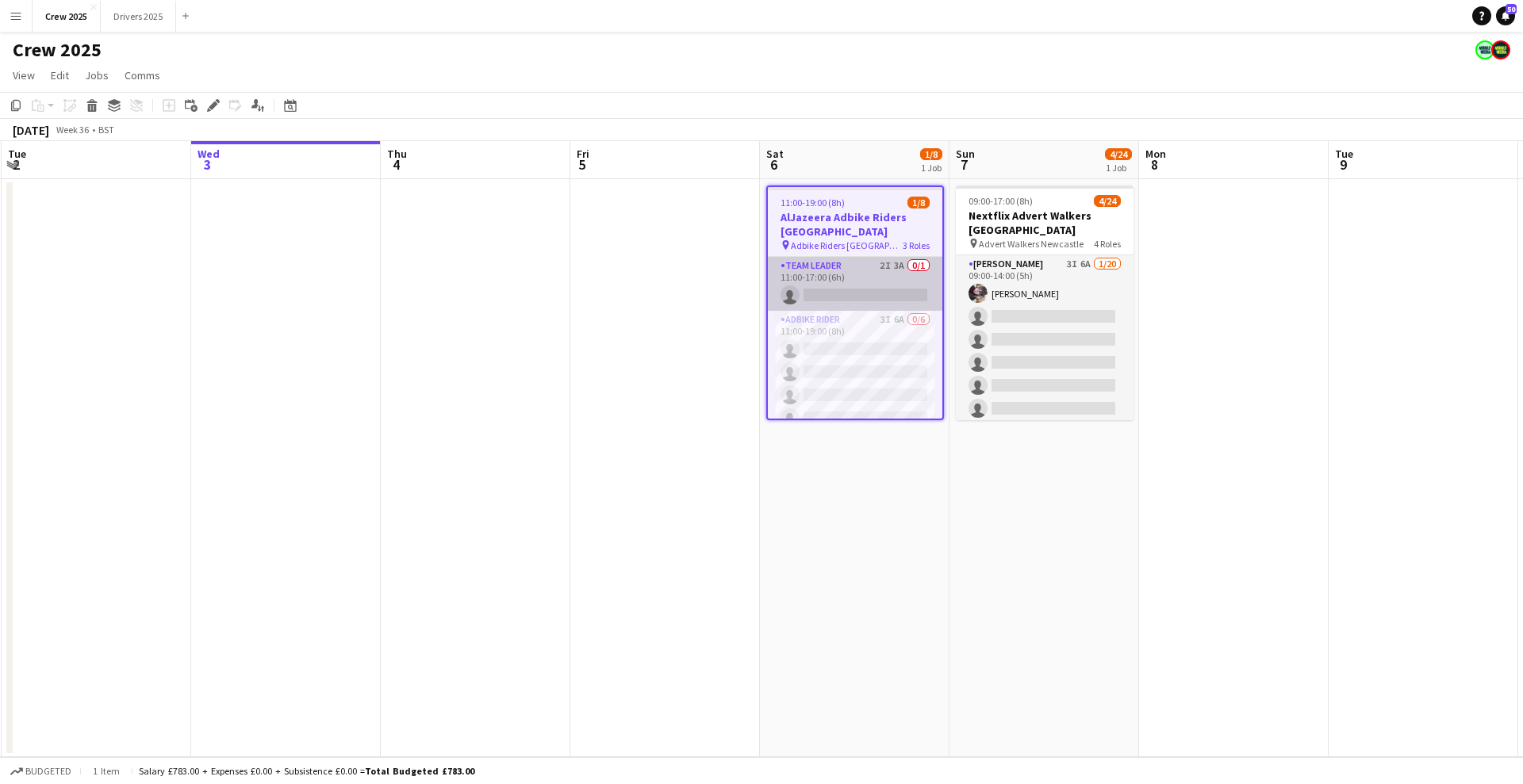
click at [854, 279] on app-card-role "Team Leader 2I 3A 0/1 11:00-17:00 (6h) single-neutral-actions" at bounding box center [855, 284] width 175 height 54
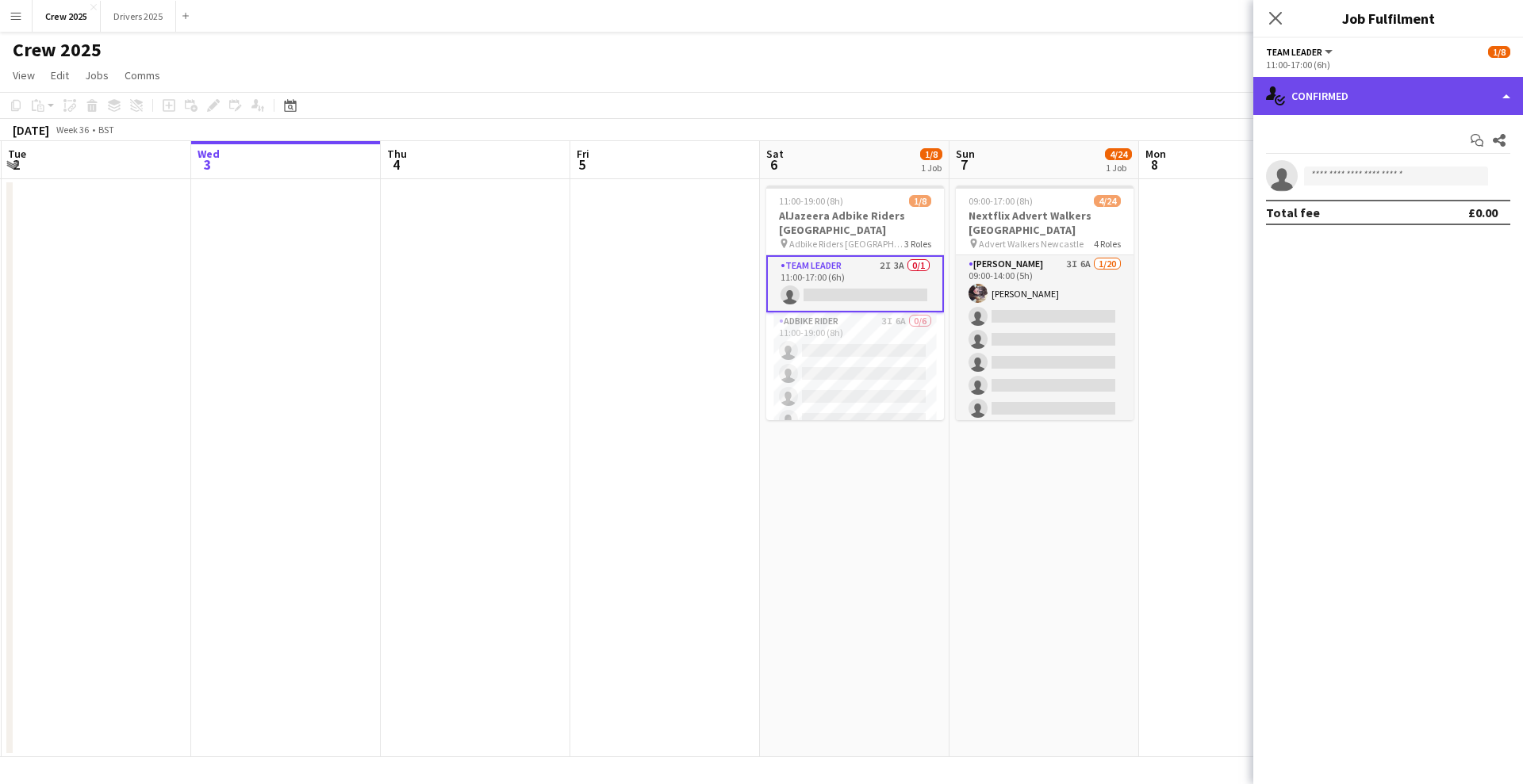
click at [1355, 92] on div "single-neutral-actions-check-2 Confirmed" at bounding box center [1388, 96] width 270 height 38
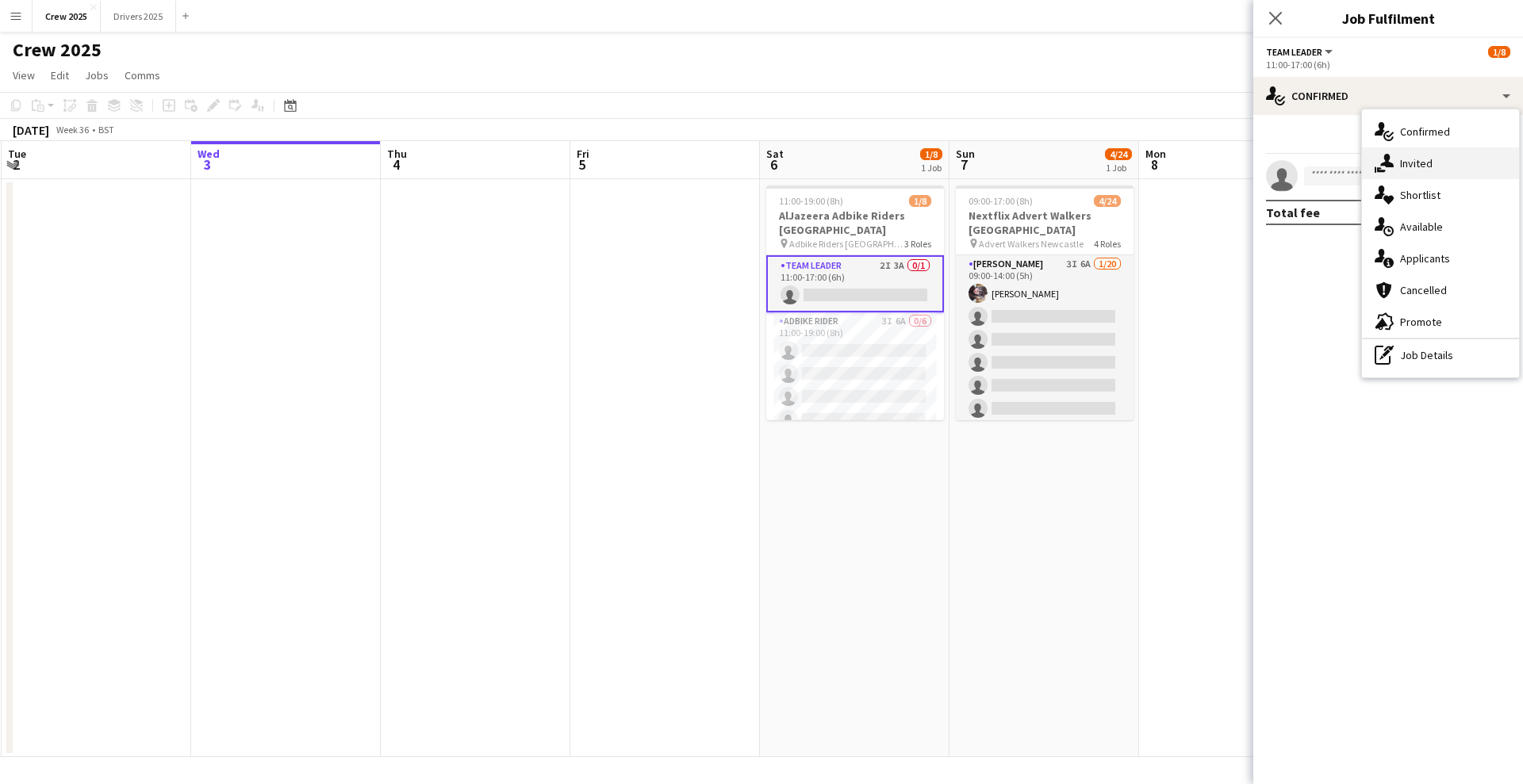
click at [1409, 163] on span "Invited" at bounding box center [1416, 163] width 32 height 14
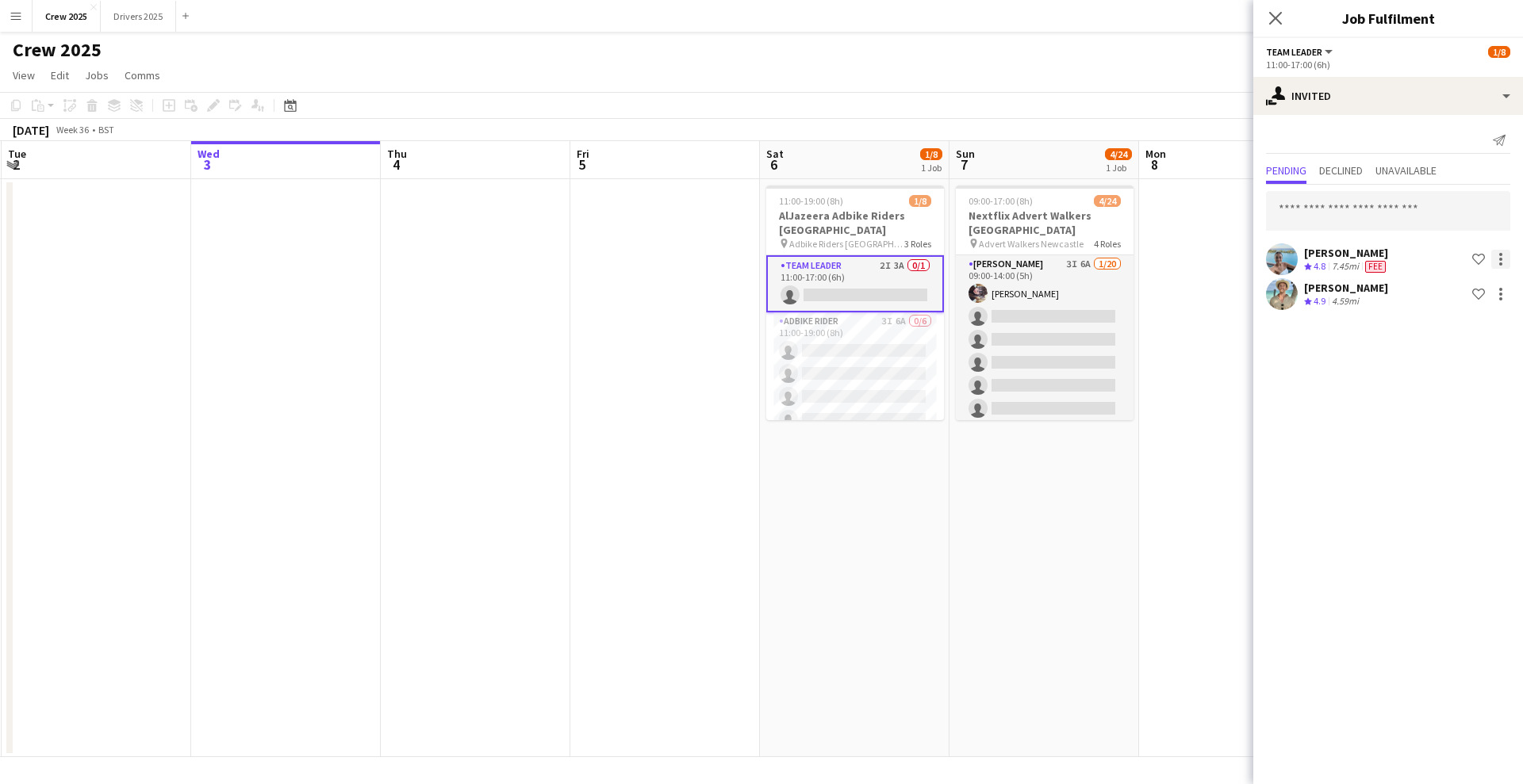
click at [1503, 263] on div at bounding box center [1501, 259] width 19 height 19
click at [1458, 404] on span "Cancel invitation" at bounding box center [1451, 402] width 93 height 13
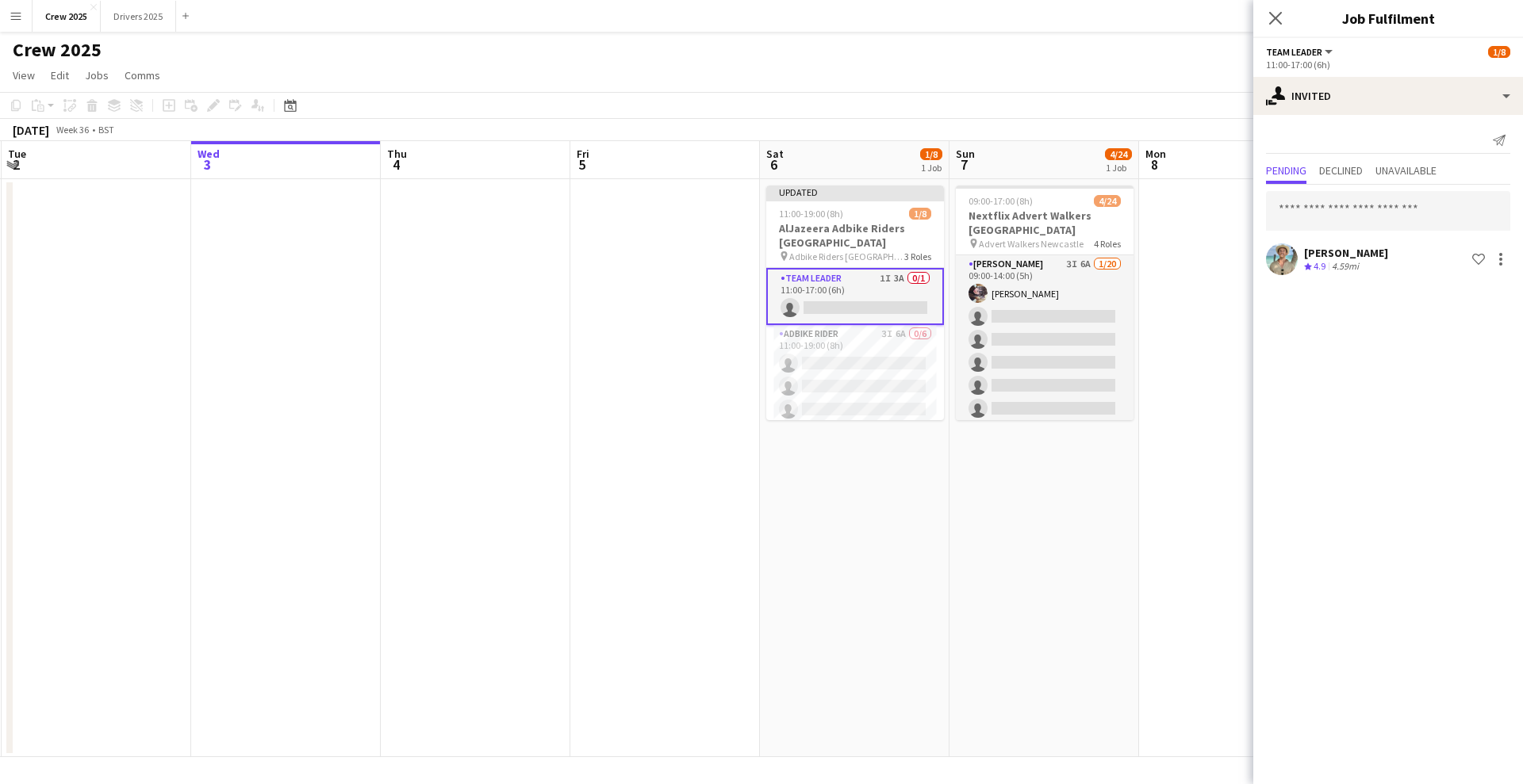
click at [607, 300] on app-date-cell at bounding box center [665, 468] width 190 height 578
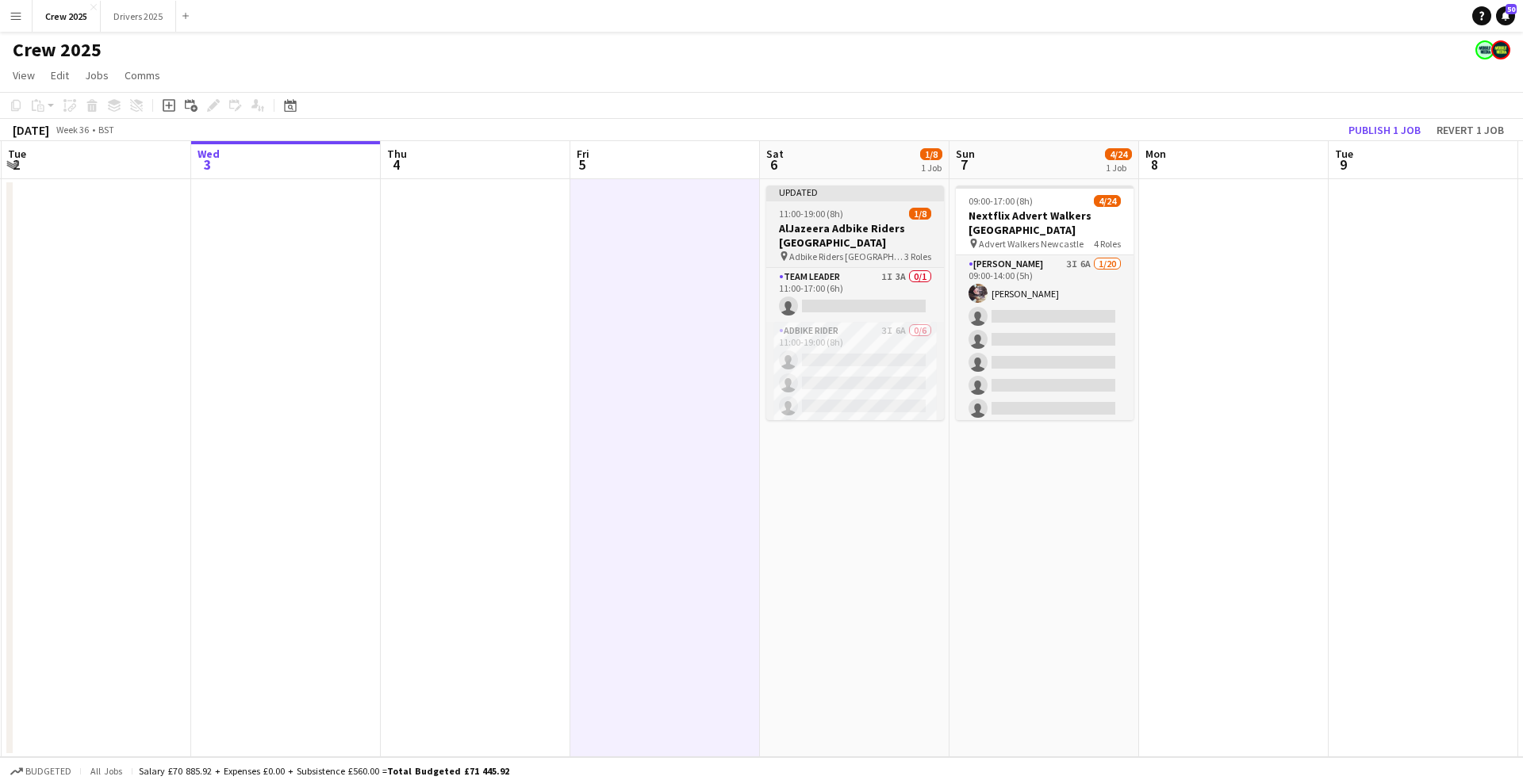
click at [824, 202] on app-job-card "Updated 11:00-19:00 (8h) 1/8 AlJazeera Adbike Riders [GEOGRAPHIC_DATA] pin Adbi…" at bounding box center [854, 303] width 177 height 235
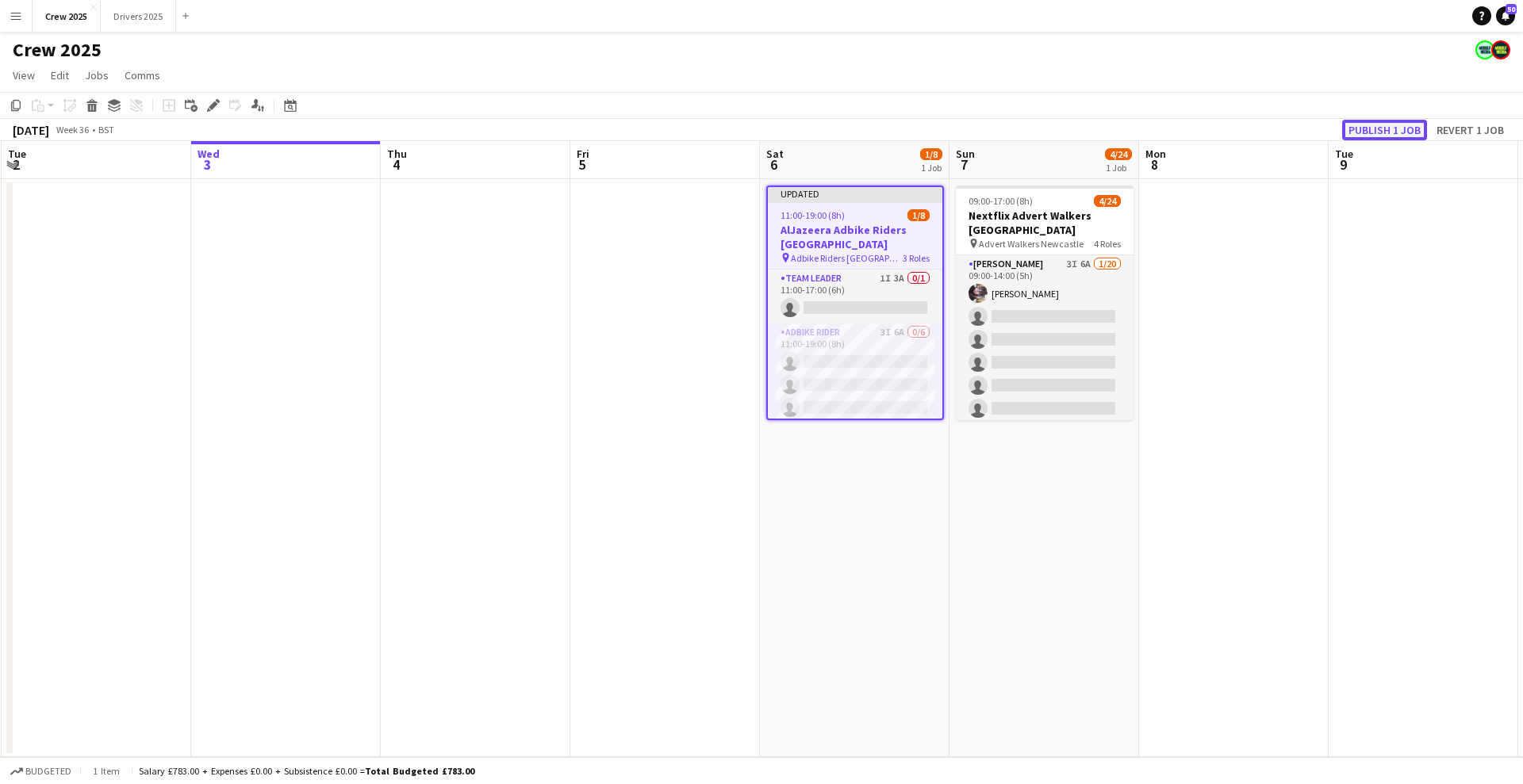
click at [1387, 132] on button "Publish 1 job" at bounding box center [1384, 130] width 85 height 21
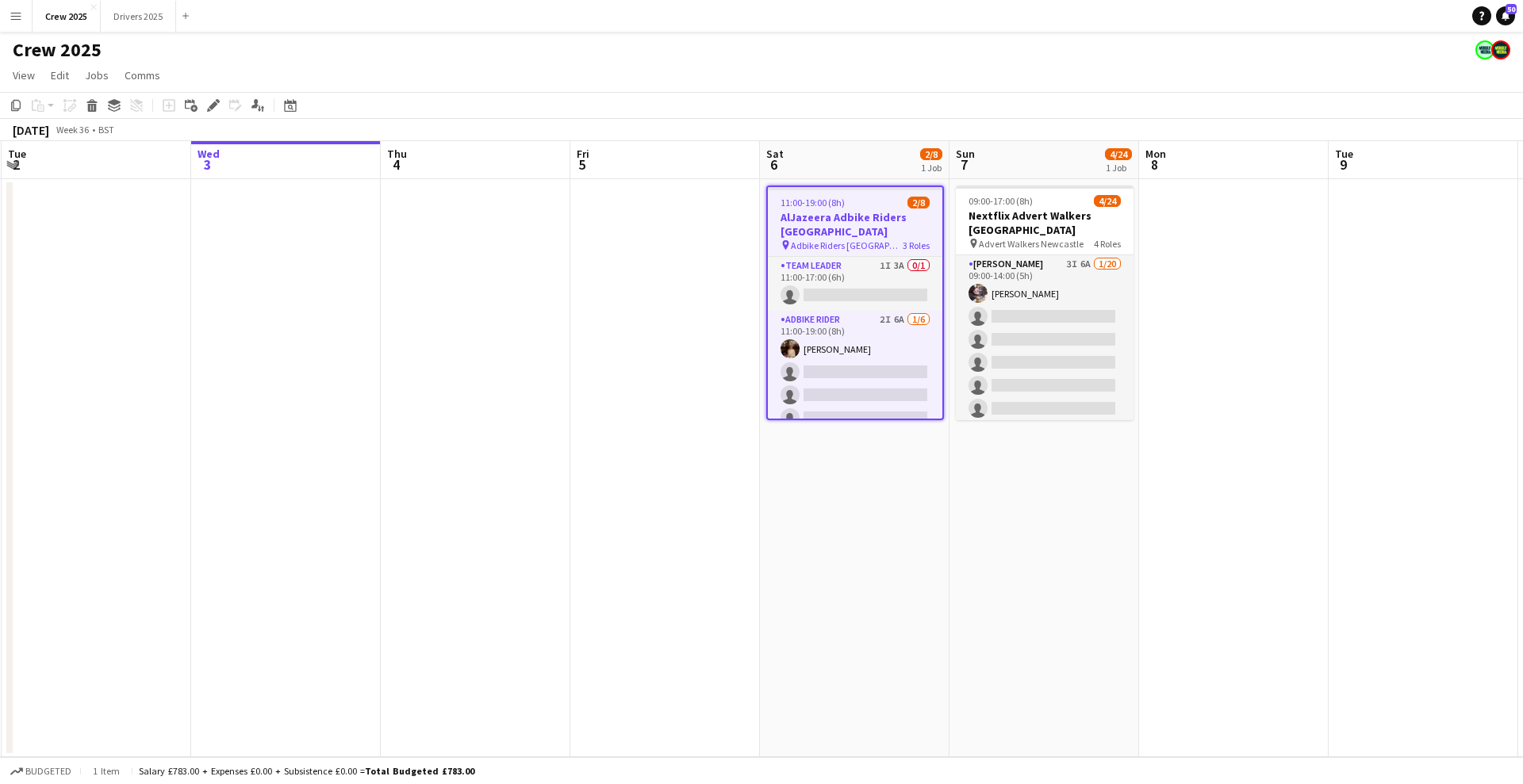
click at [892, 597] on app-date-cell "11:00-19:00 (8h) 2/8 AlJazeera Adbike Riders London pin Adbike Riders London 3 …" at bounding box center [854, 468] width 190 height 578
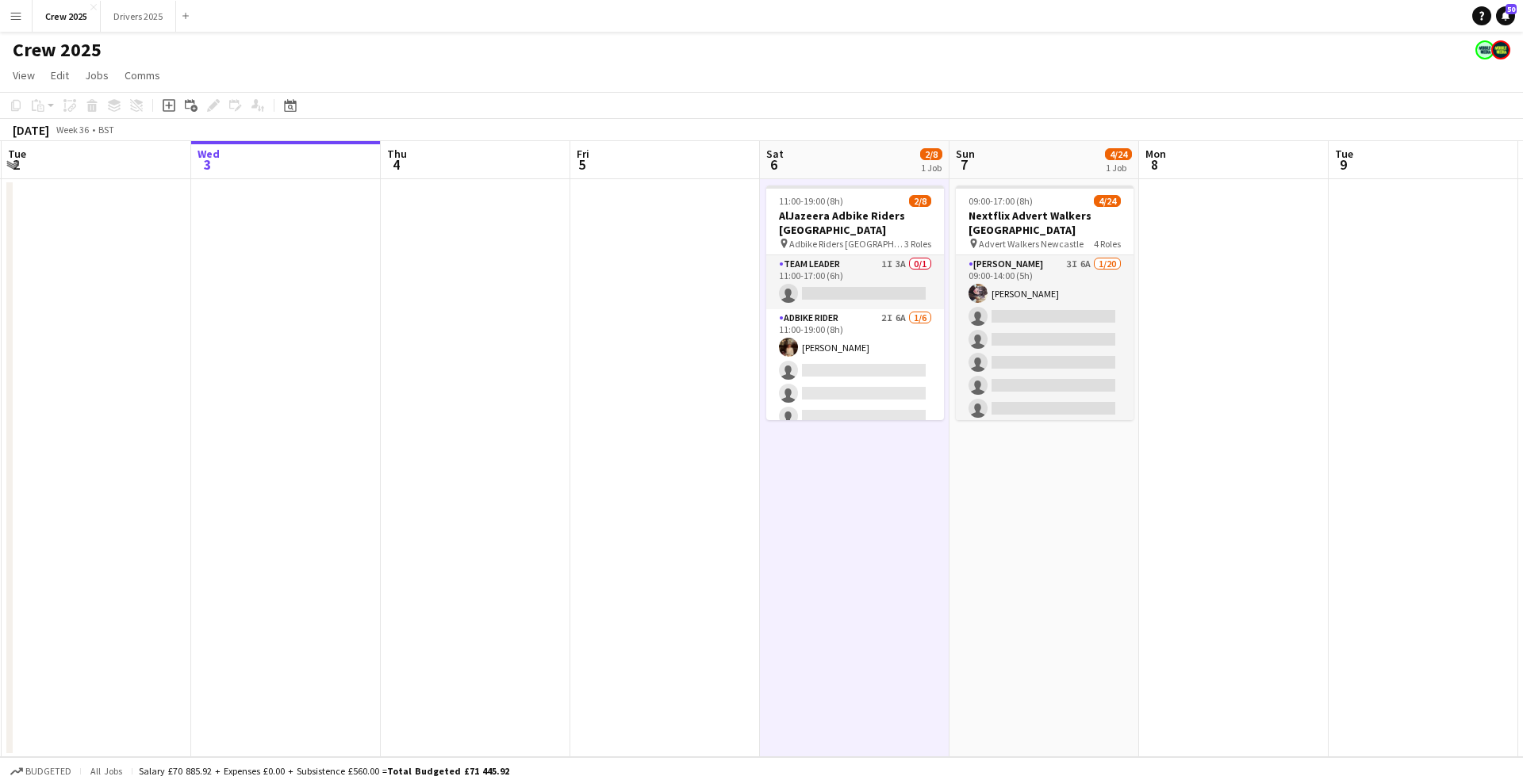
click at [682, 561] on app-date-cell at bounding box center [665, 468] width 190 height 578
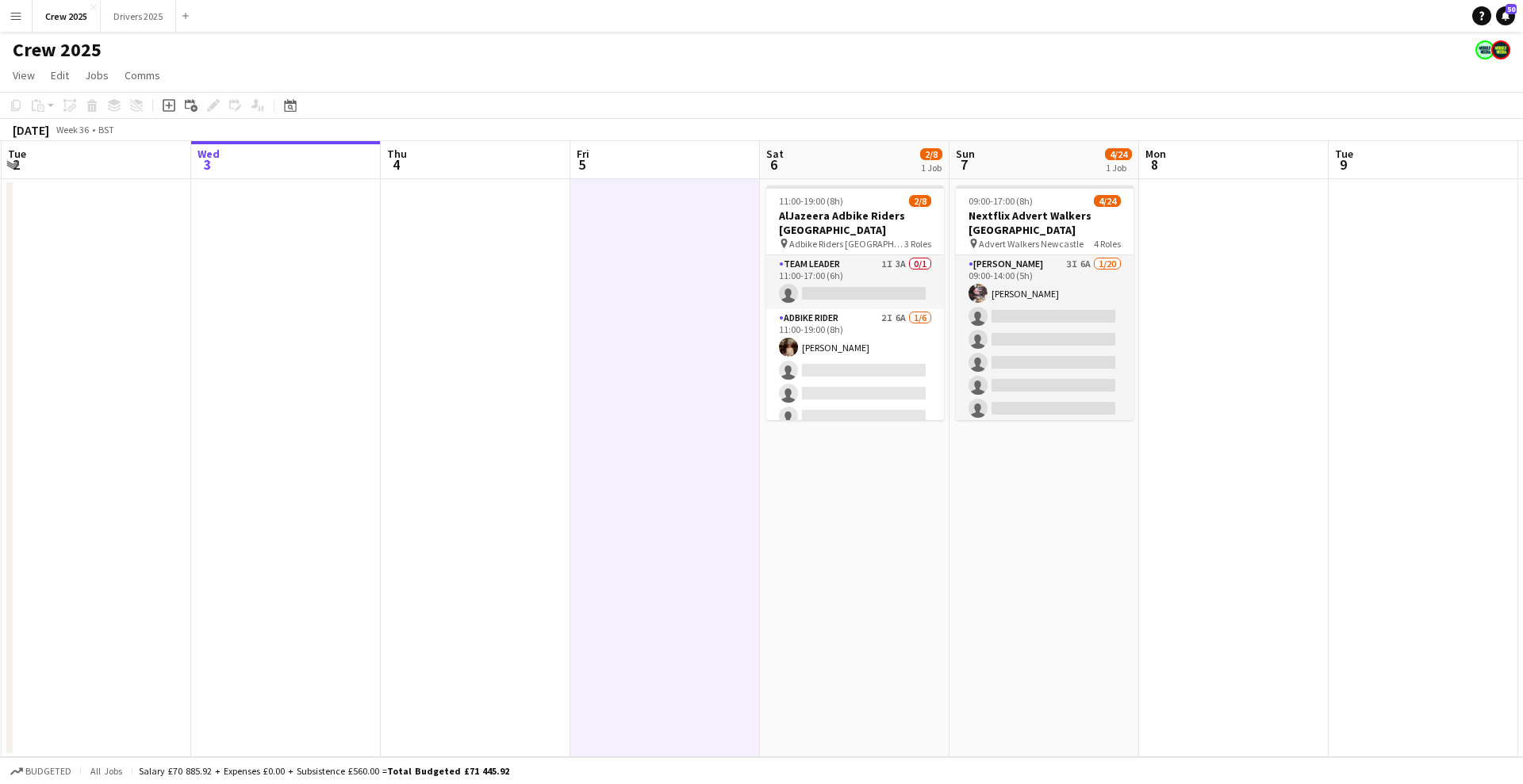
click at [978, 549] on app-date-cell "09:00-17:00 (8h) 4/24 Nextflix Advert Walkers Newcastle pin Advert Walkers Newc…" at bounding box center [1044, 468] width 190 height 578
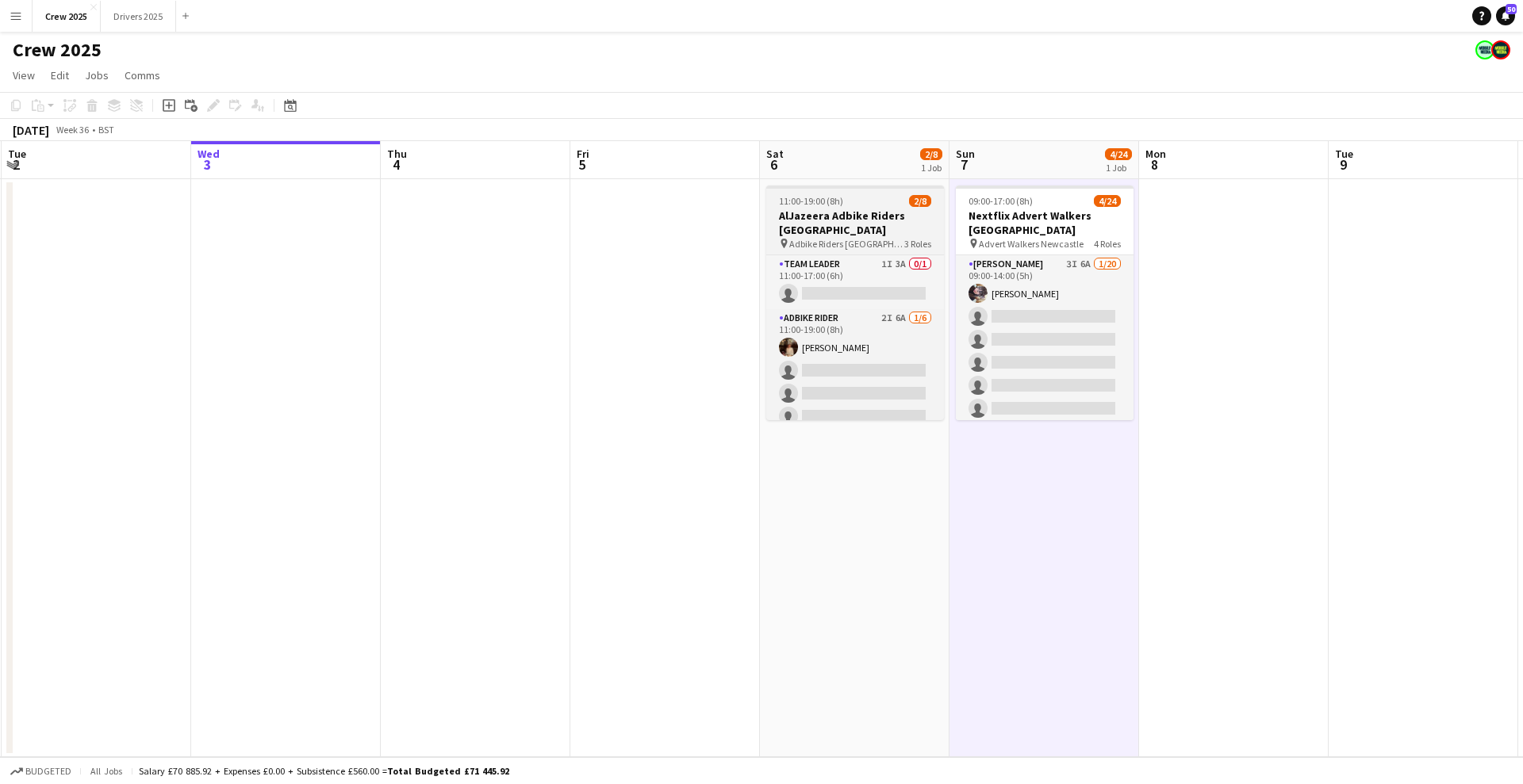
click at [824, 231] on h3 "AlJazeera Adbike Riders [GEOGRAPHIC_DATA]" at bounding box center [854, 223] width 177 height 29
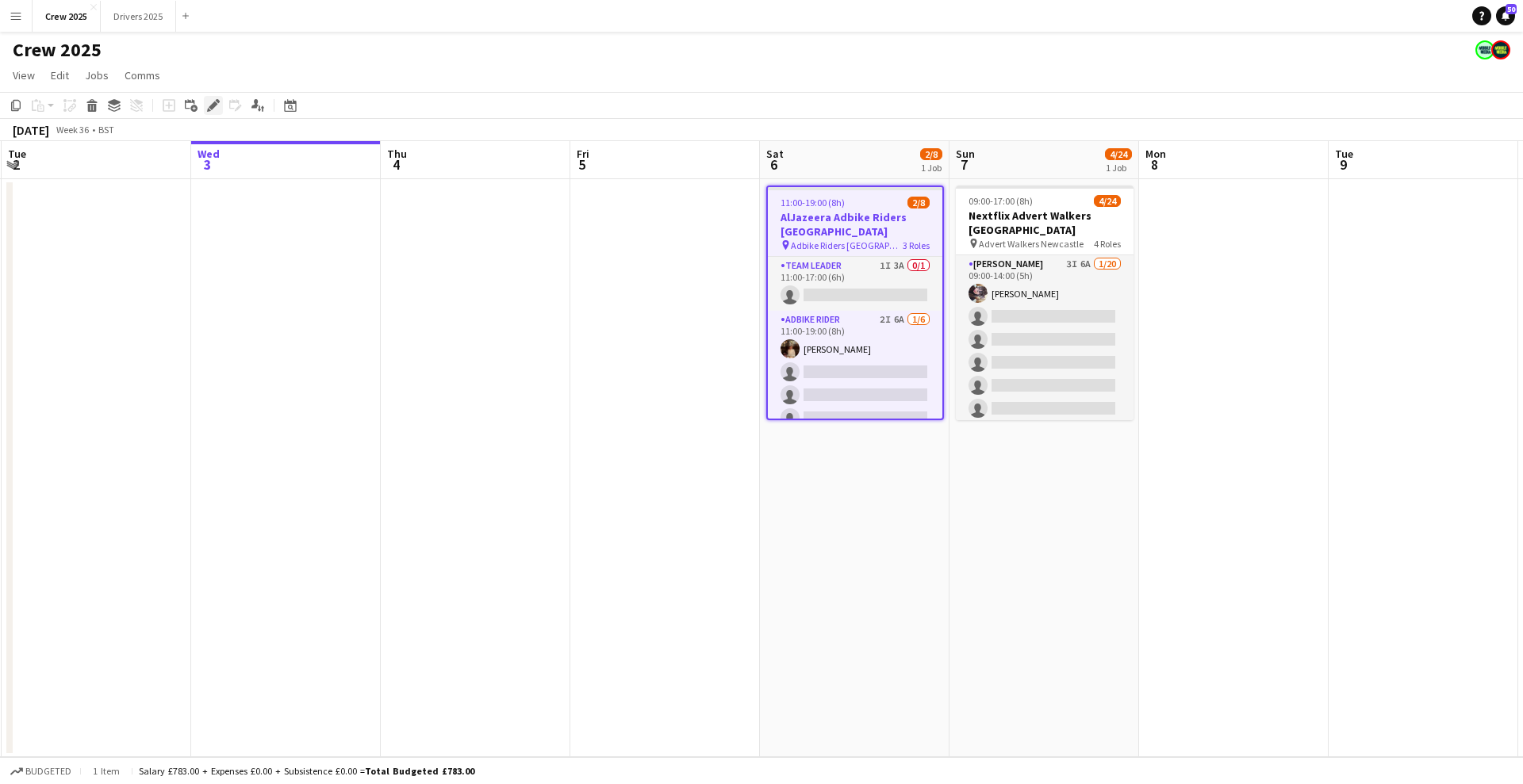
click at [208, 102] on icon "Edit" at bounding box center [213, 106] width 13 height 13
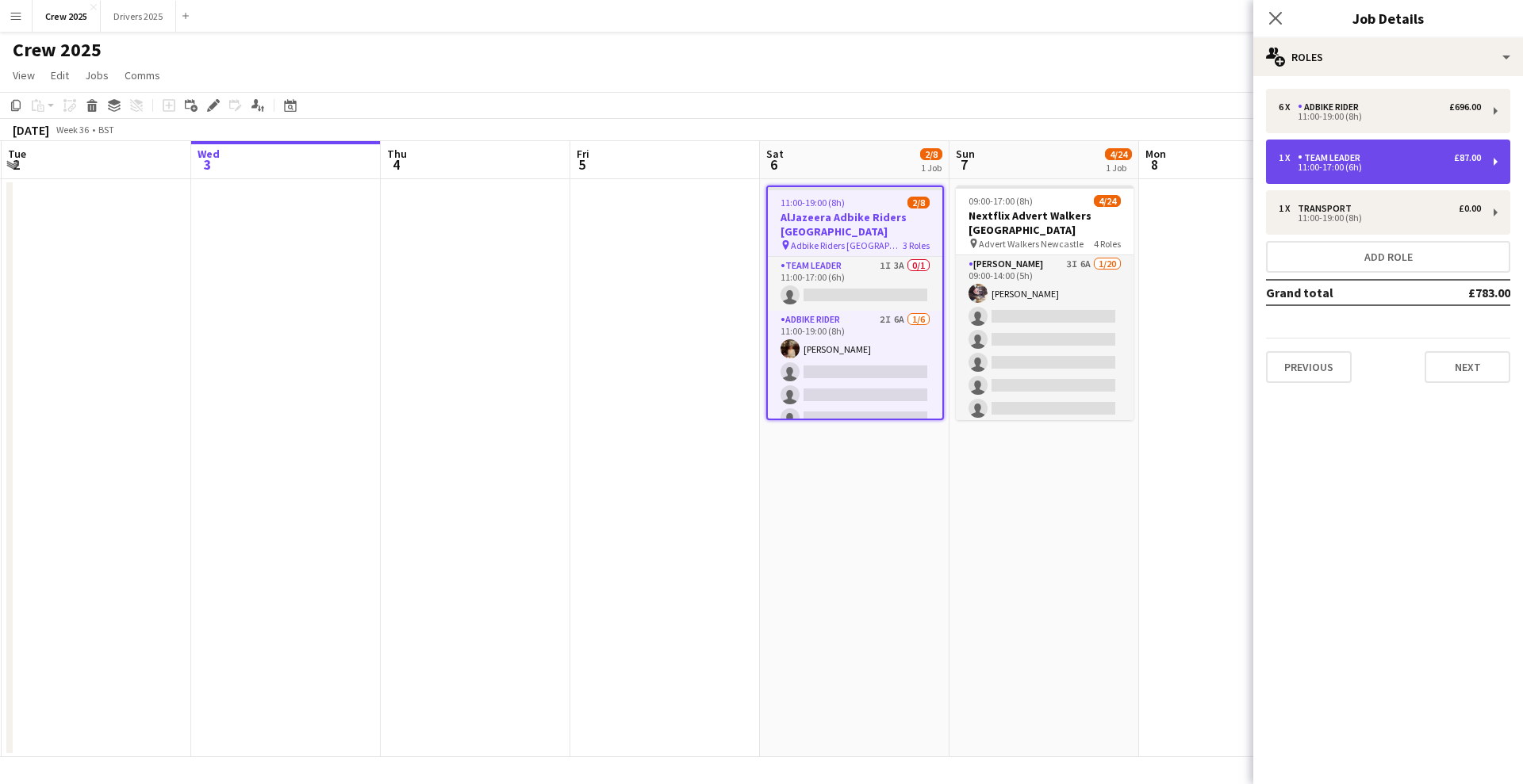
click at [1386, 152] on div "1 x Team Leader £87.00" at bounding box center [1380, 157] width 203 height 11
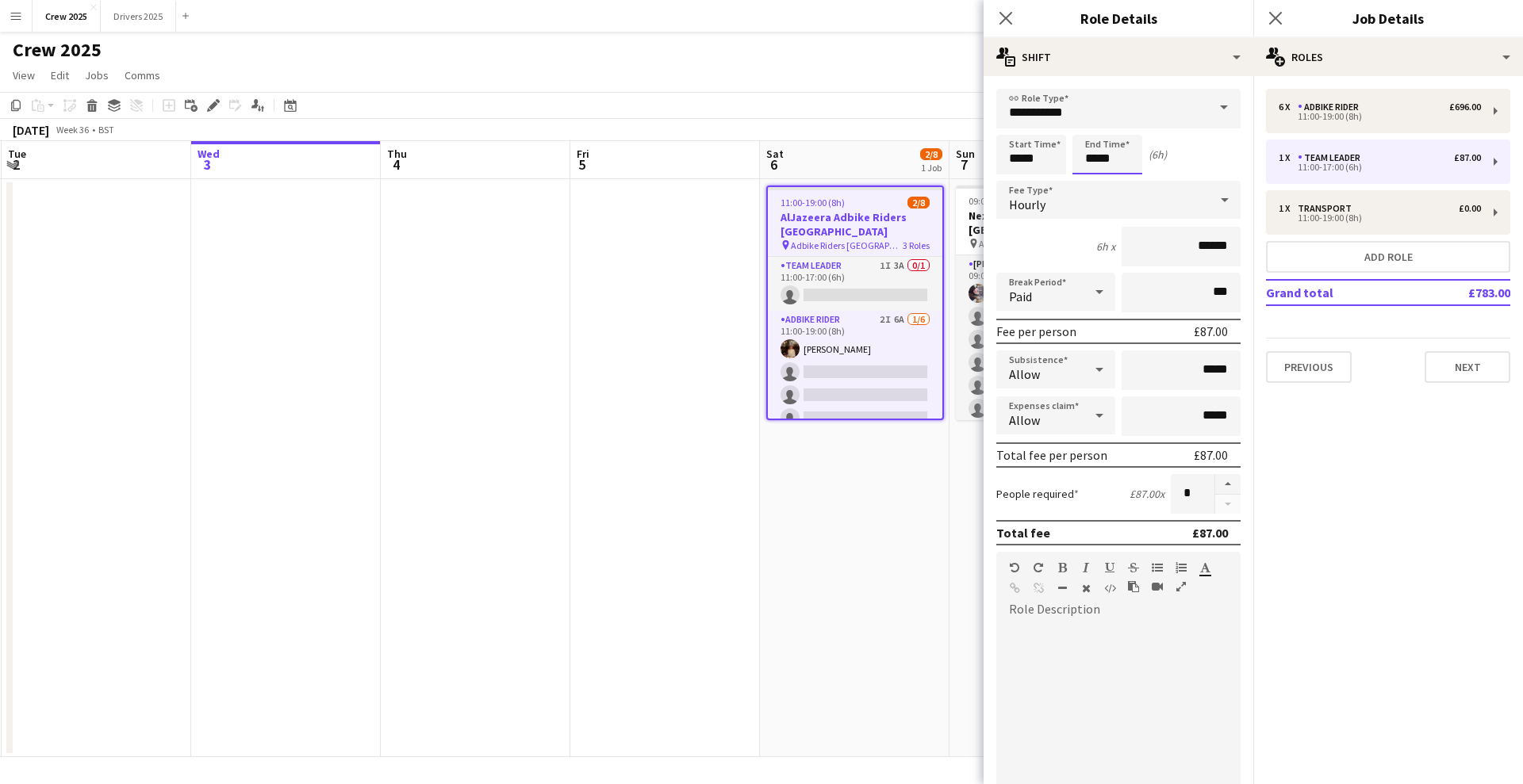
click at [1106, 157] on input "*****" at bounding box center [1107, 154] width 70 height 39
click at [1086, 126] on div at bounding box center [1092, 127] width 31 height 16
type input "*****"
click at [1087, 121] on div at bounding box center [1092, 127] width 31 height 16
click at [665, 320] on app-date-cell at bounding box center [665, 468] width 190 height 578
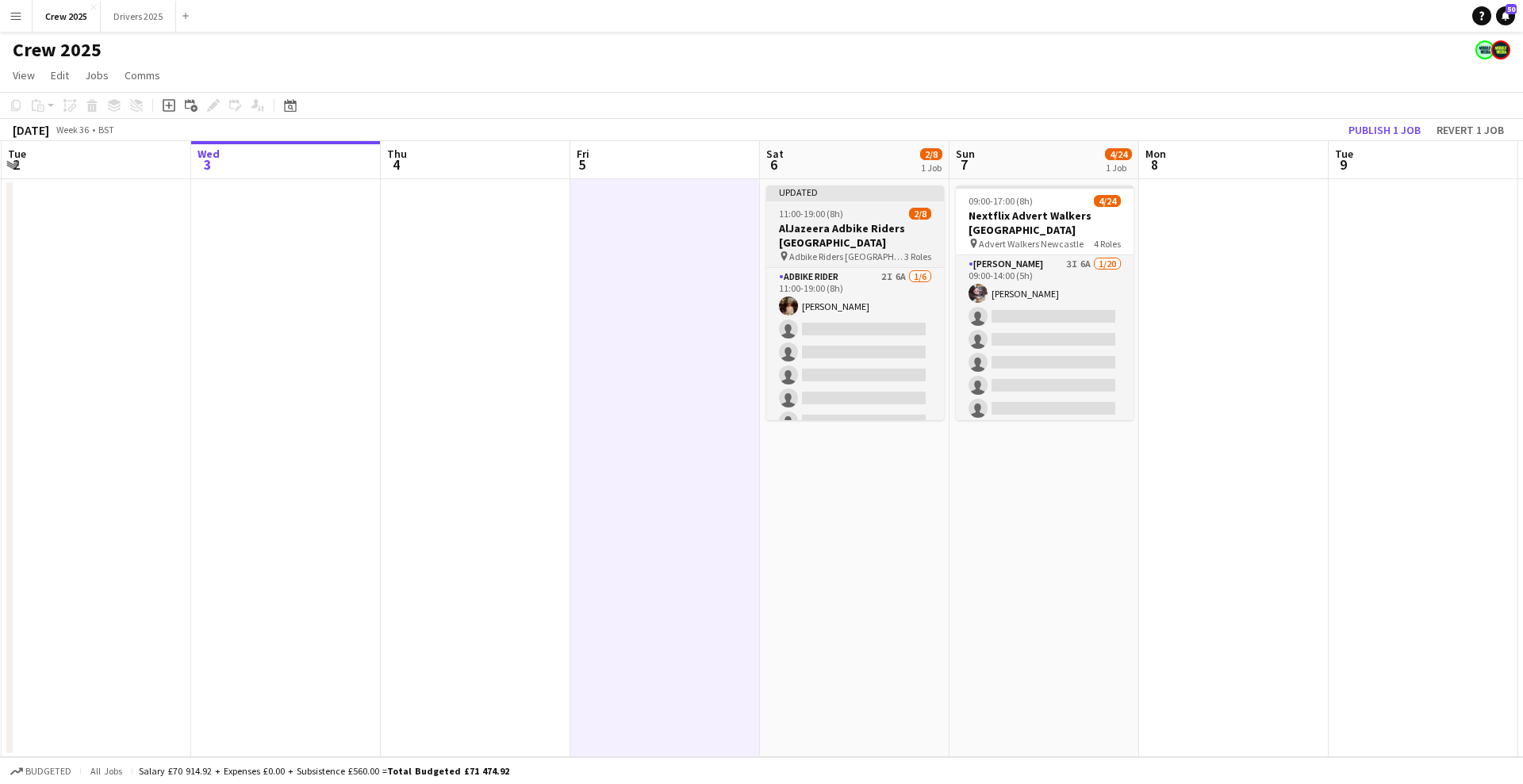
click at [825, 203] on app-job-card "Updated 11:00-19:00 (8h) 2/8 AlJazeera Adbike Riders [GEOGRAPHIC_DATA] pin Adbi…" at bounding box center [854, 303] width 177 height 235
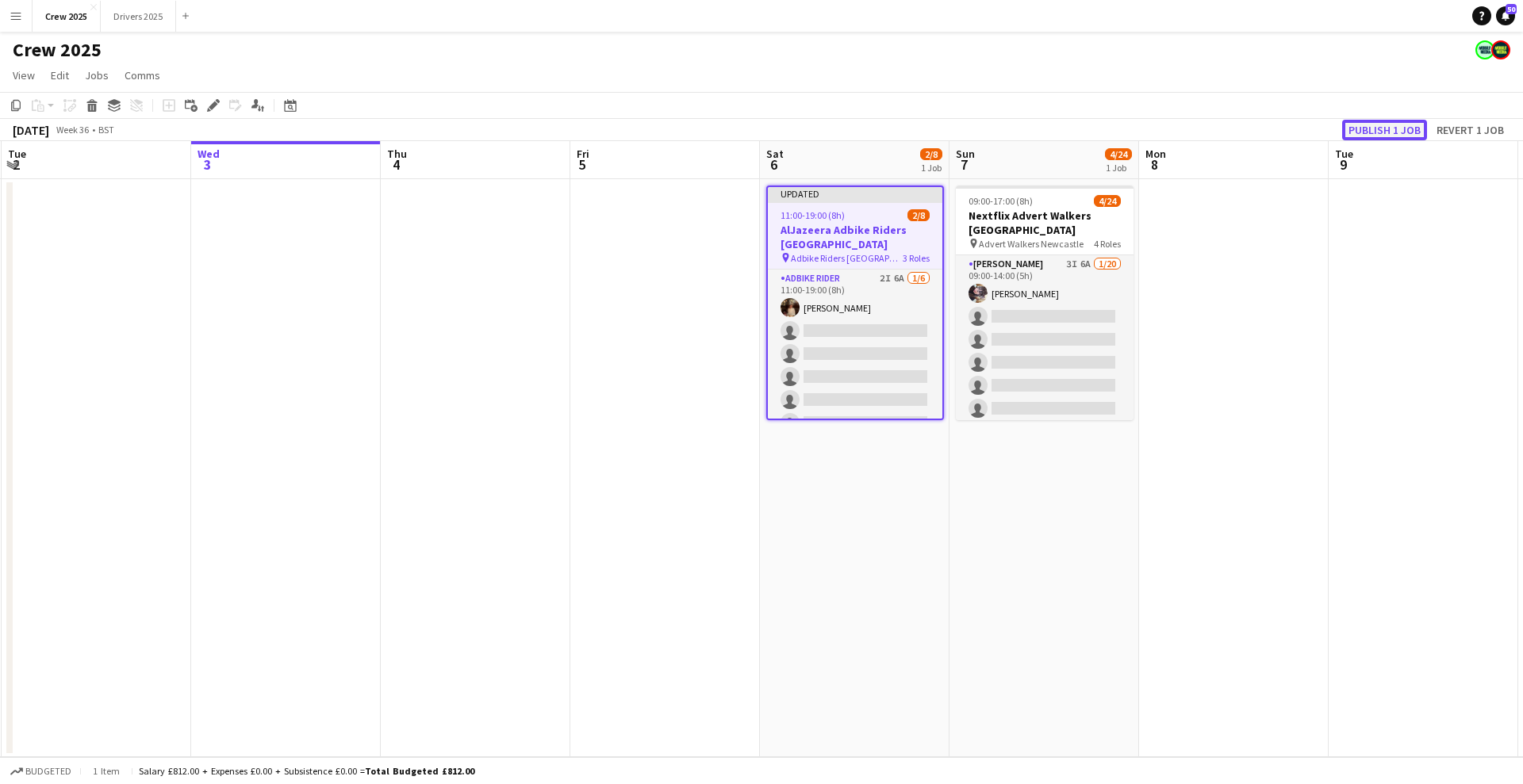
click at [1390, 130] on button "Publish 1 job" at bounding box center [1384, 130] width 85 height 21
